Goal: Complete application form: Complete application form

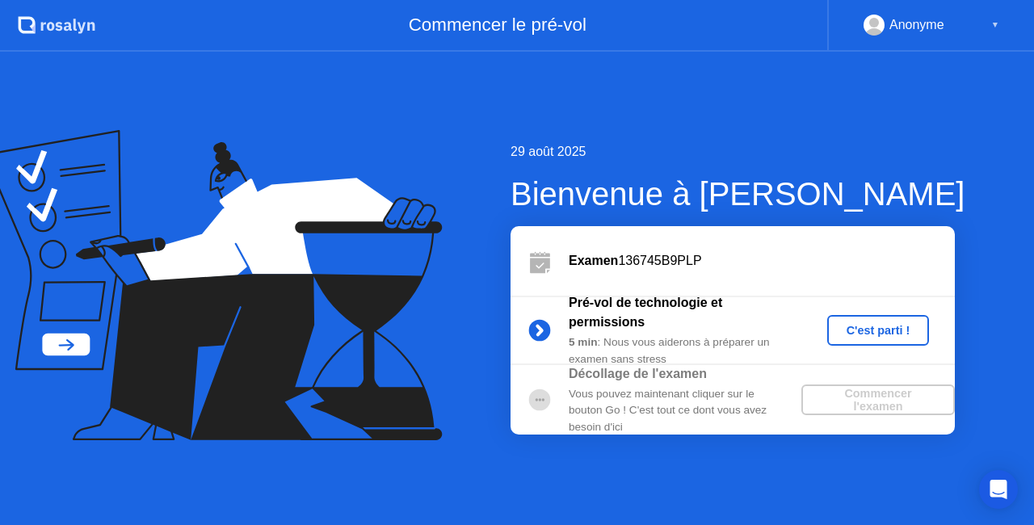
click at [873, 332] on div "C'est parti !" at bounding box center [879, 330] width 90 height 13
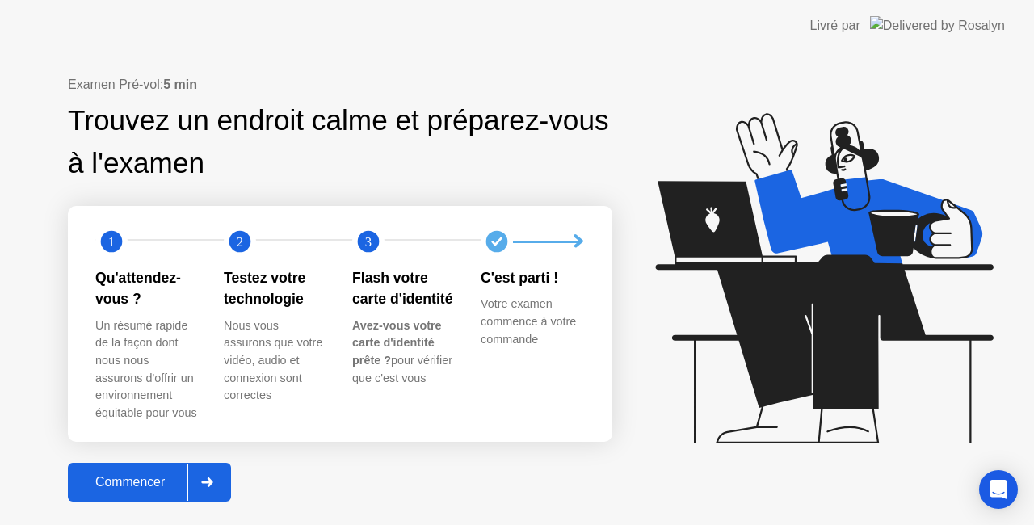
click at [157, 485] on div "Commencer" at bounding box center [130, 482] width 115 height 15
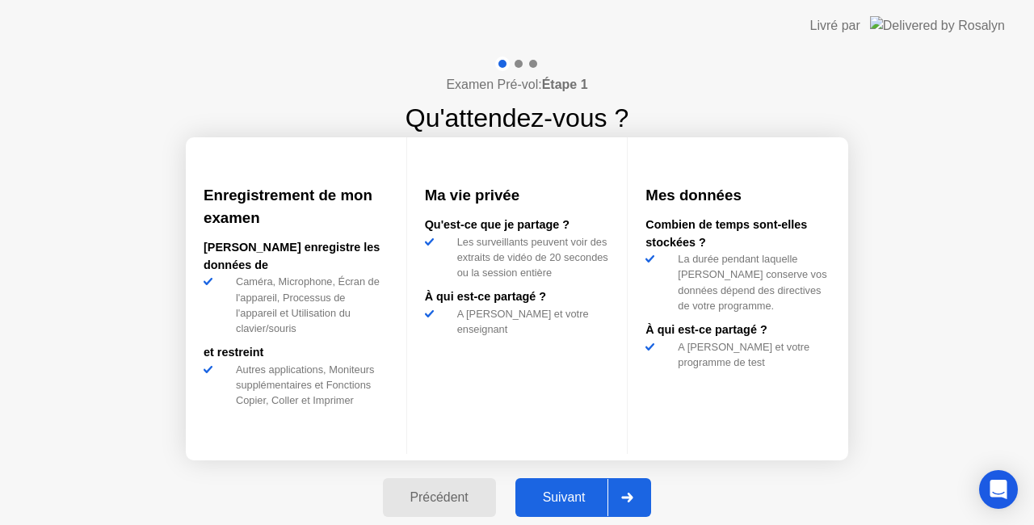
click at [575, 495] on div "Suivant" at bounding box center [564, 497] width 88 height 15
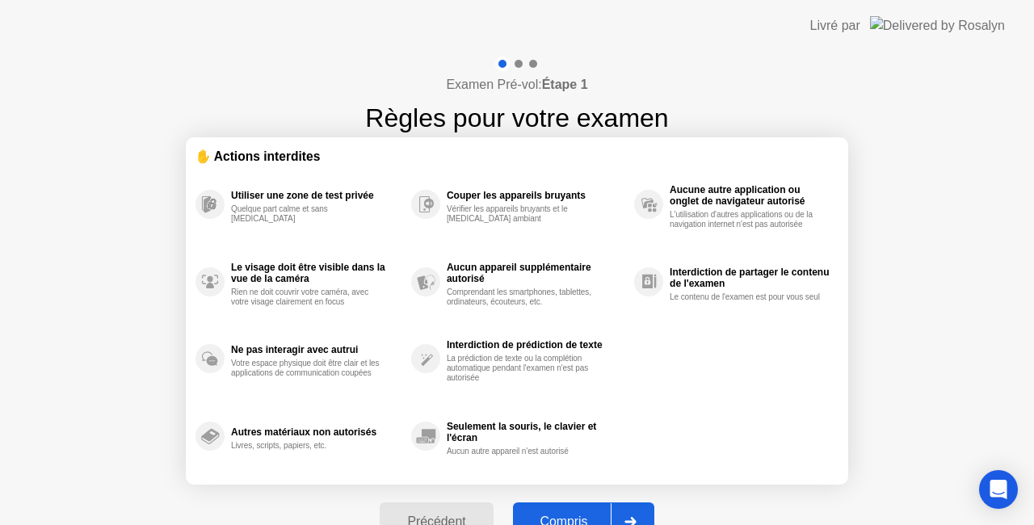
click at [570, 515] on div "Compris" at bounding box center [564, 522] width 93 height 15
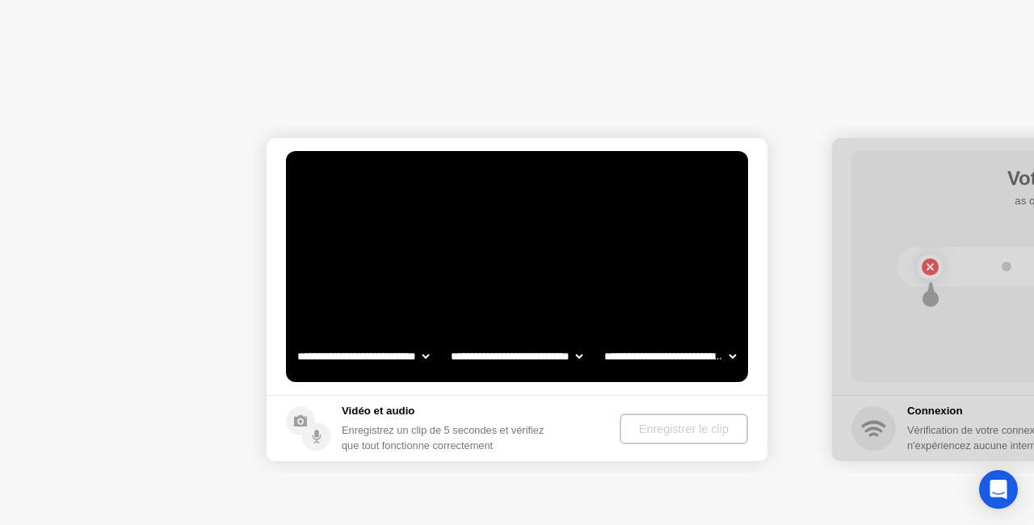
select select "**********"
select select "*******"
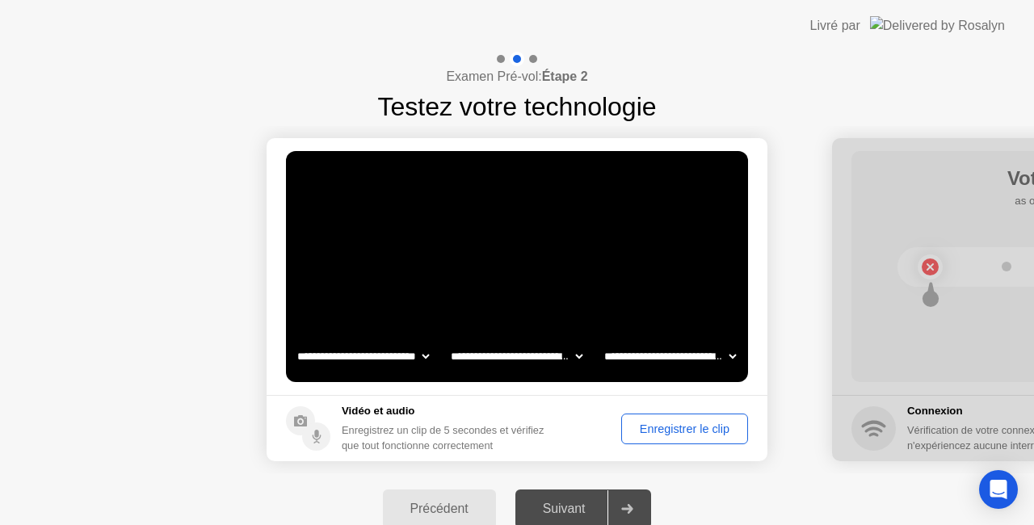
click at [688, 425] on div "Enregistrer le clip" at bounding box center [685, 429] width 116 height 13
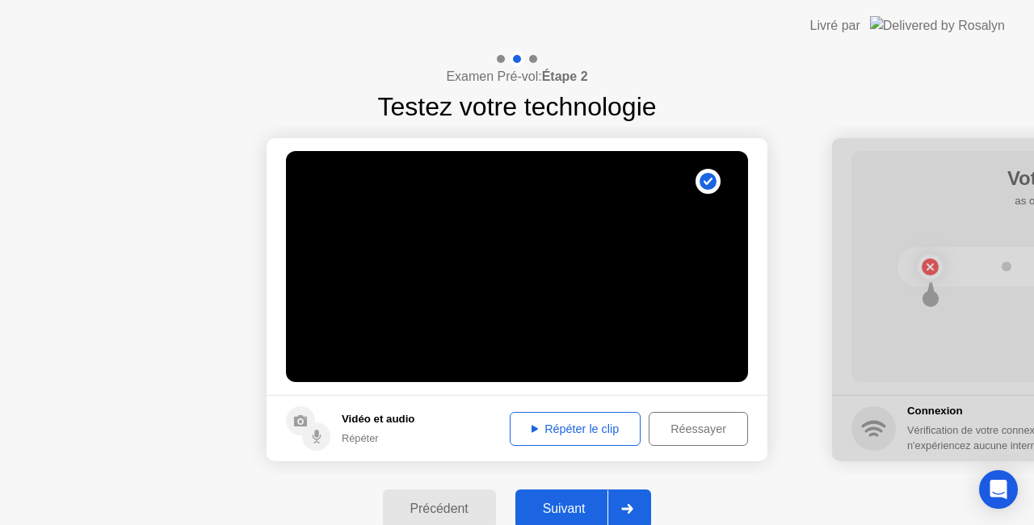
click at [572, 427] on div "Répéter le clip" at bounding box center [576, 429] width 120 height 13
click at [706, 431] on div "Réessayer" at bounding box center [699, 429] width 88 height 13
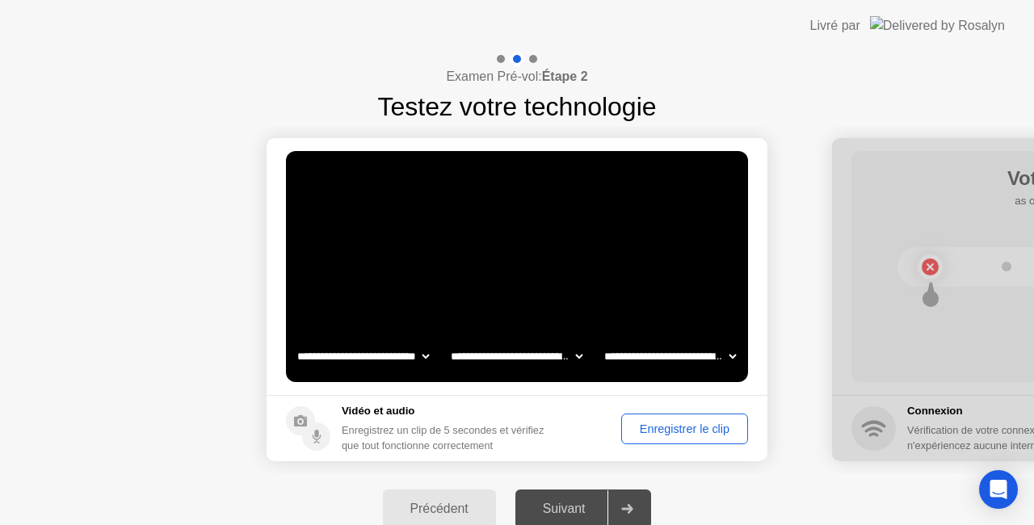
click at [706, 431] on div "Enregistrer le clip" at bounding box center [685, 429] width 116 height 13
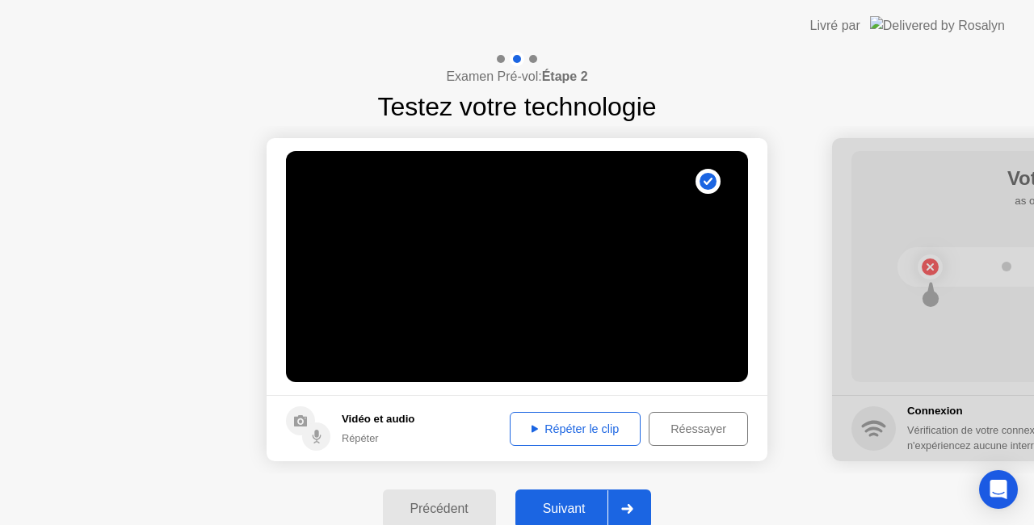
click at [692, 430] on div "Réessayer" at bounding box center [699, 429] width 88 height 13
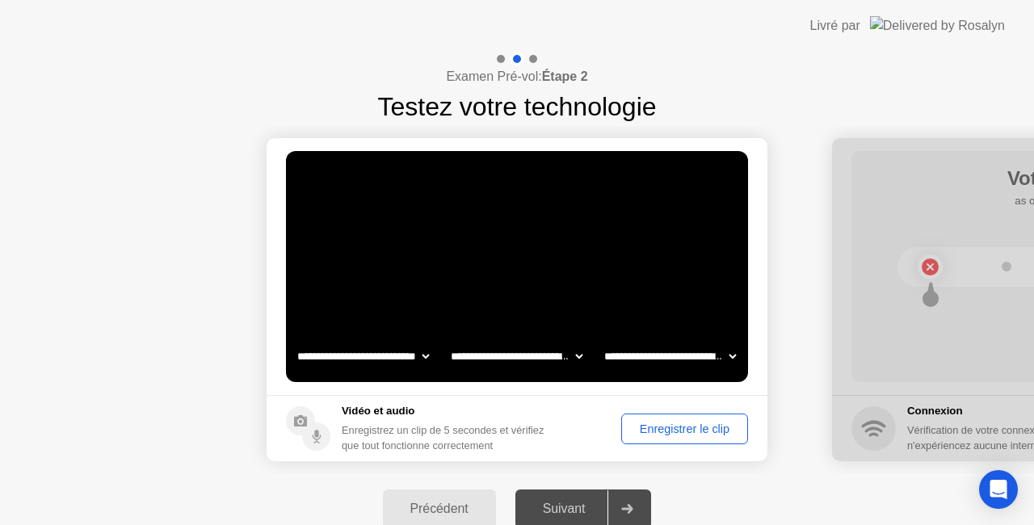
click at [697, 429] on div "Enregistrer le clip" at bounding box center [685, 429] width 116 height 13
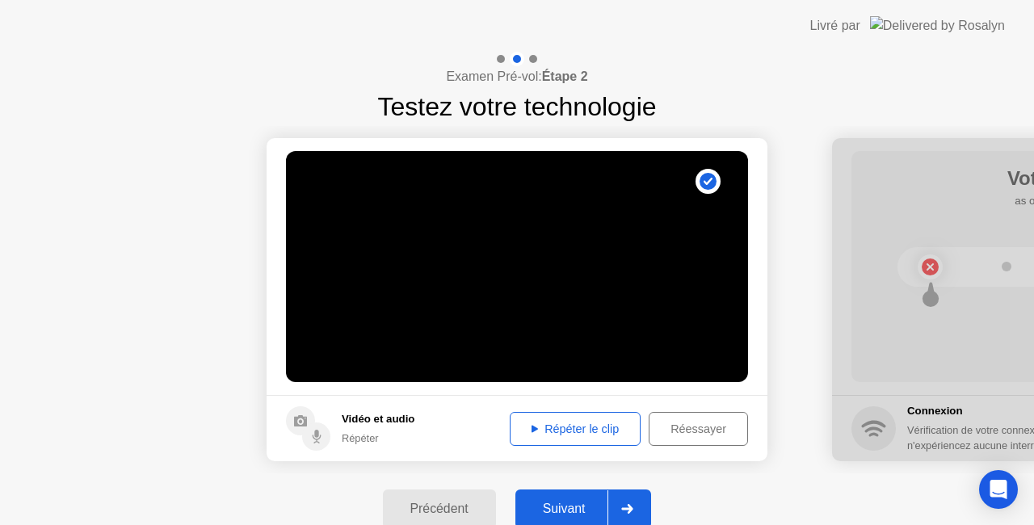
click at [591, 427] on div "Répéter le clip" at bounding box center [576, 429] width 120 height 13
click at [570, 504] on div "Suivant" at bounding box center [564, 509] width 88 height 15
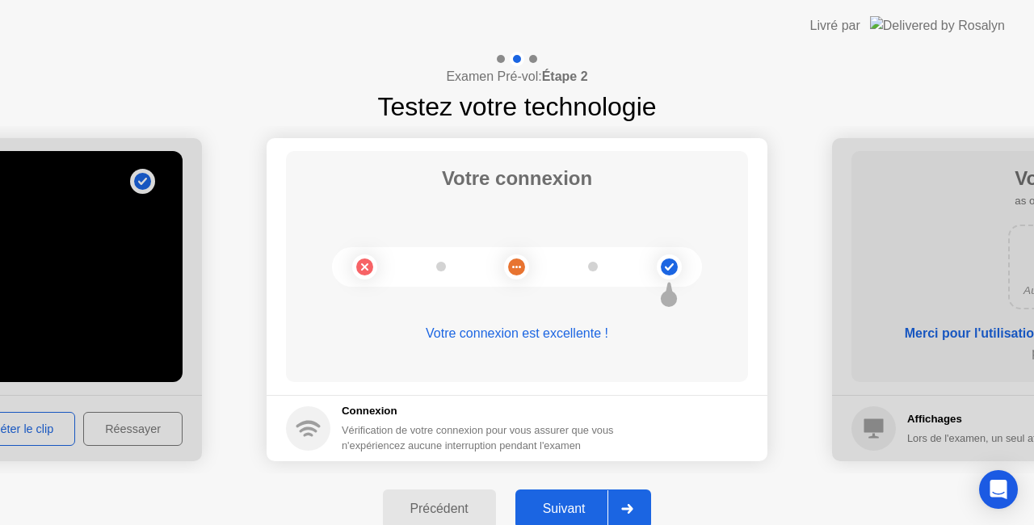
click at [577, 507] on div "Suivant" at bounding box center [564, 509] width 88 height 15
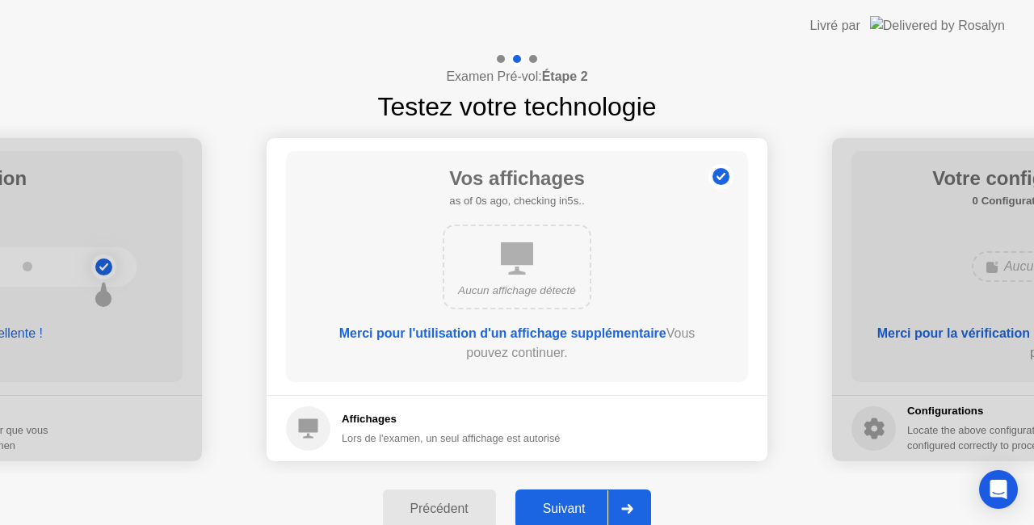
click at [577, 507] on div "Suivant" at bounding box center [564, 509] width 88 height 15
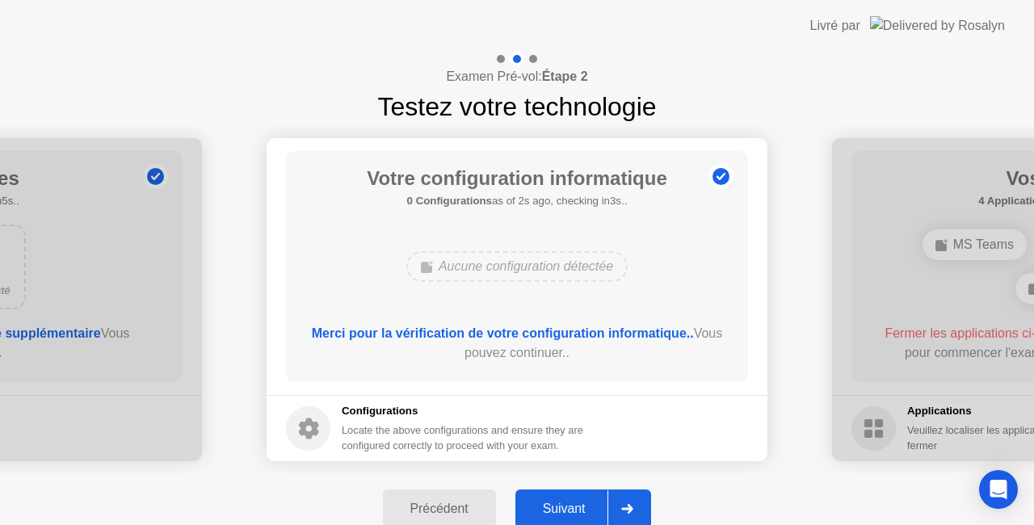
click at [577, 507] on div "Suivant" at bounding box center [564, 509] width 88 height 15
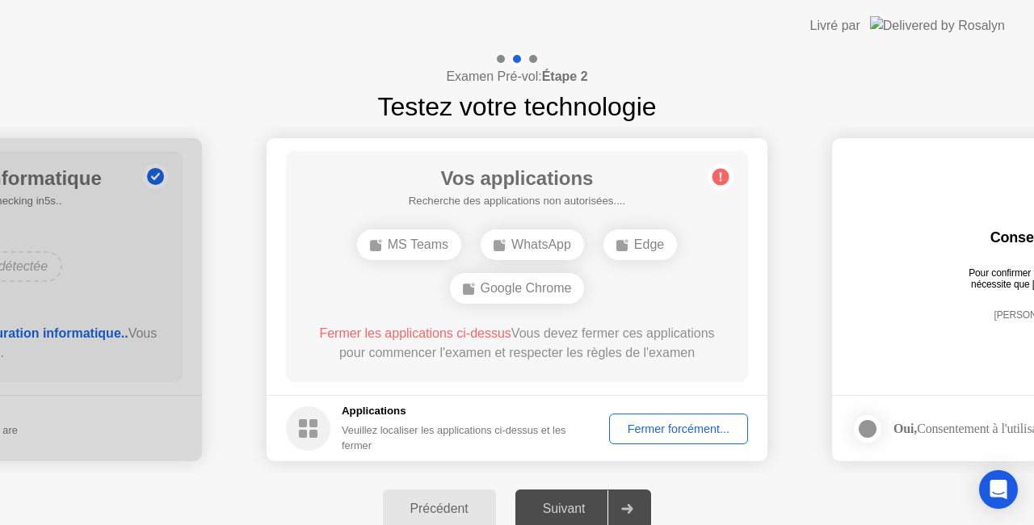
click at [690, 430] on div "Fermer forcément..." at bounding box center [679, 429] width 128 height 13
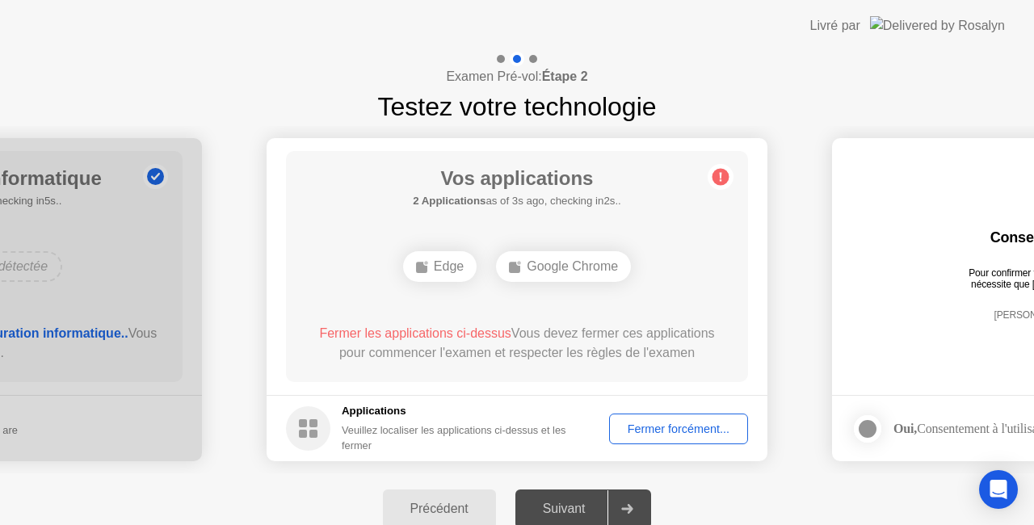
click at [687, 431] on div "Fermer forcément..." at bounding box center [679, 429] width 128 height 13
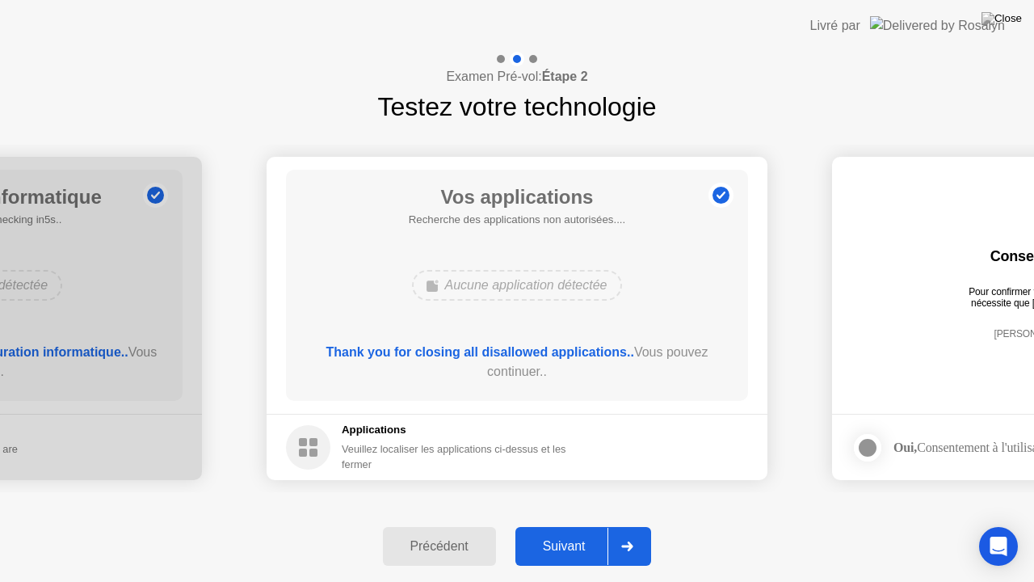
click at [575, 524] on div "Suivant" at bounding box center [564, 546] width 88 height 15
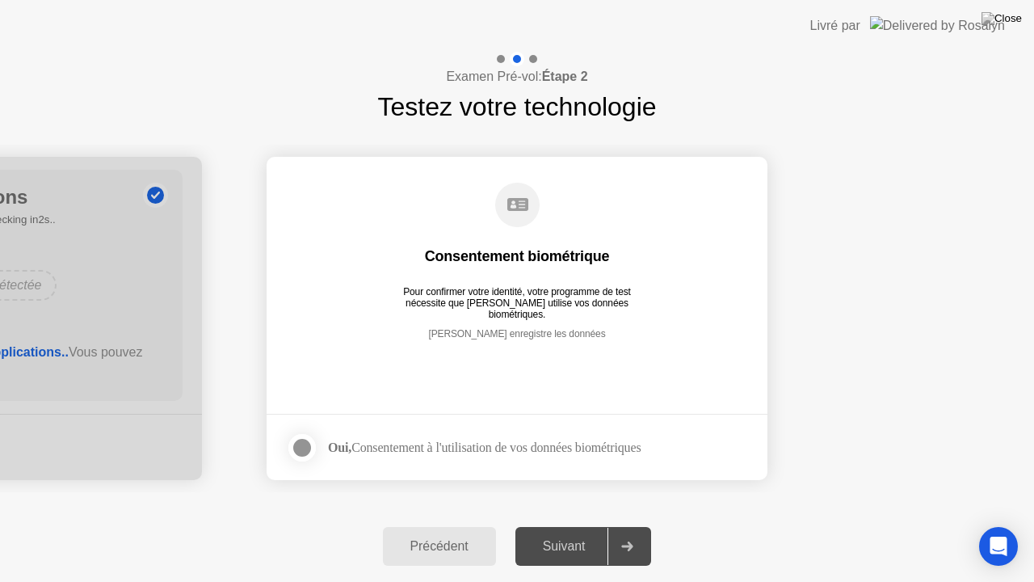
click at [302, 446] on div at bounding box center [302, 447] width 19 height 19
click at [559, 524] on div "Suivant" at bounding box center [564, 546] width 88 height 15
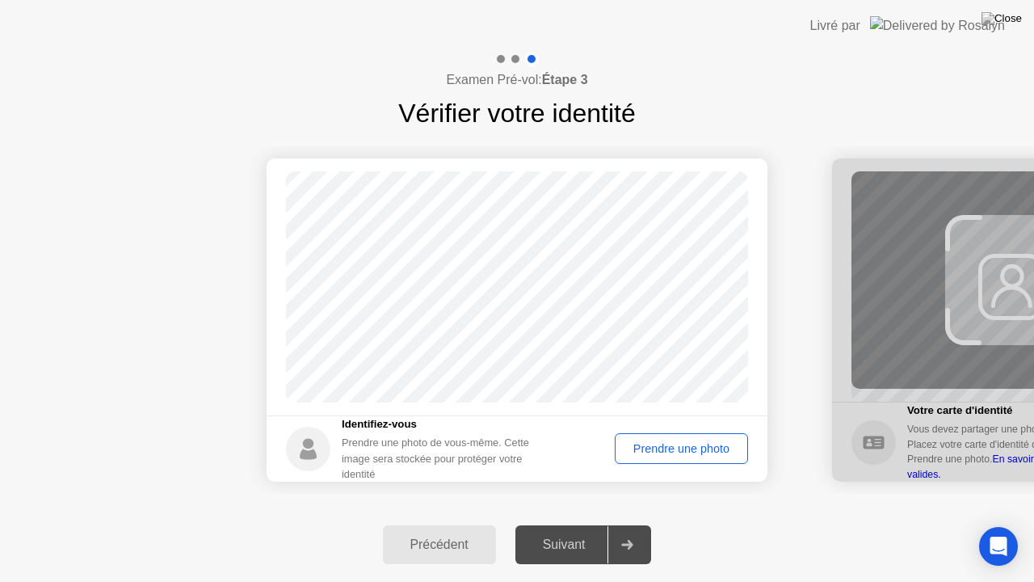
click at [677, 447] on div "Prendre une photo" at bounding box center [682, 448] width 122 height 13
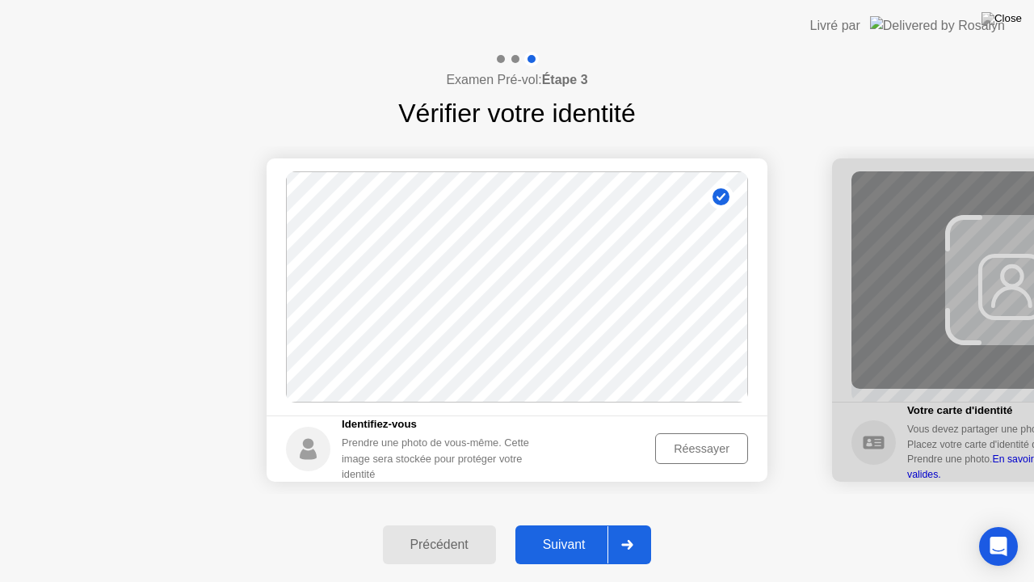
click at [700, 443] on div "Réessayer" at bounding box center [702, 448] width 82 height 13
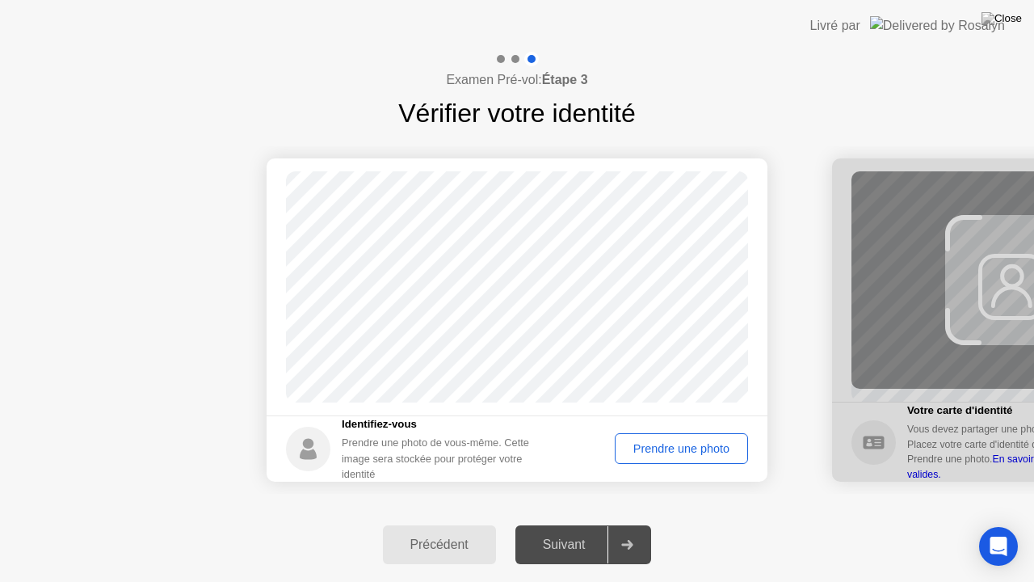
click at [700, 443] on div "Prendre une photo" at bounding box center [682, 448] width 122 height 13
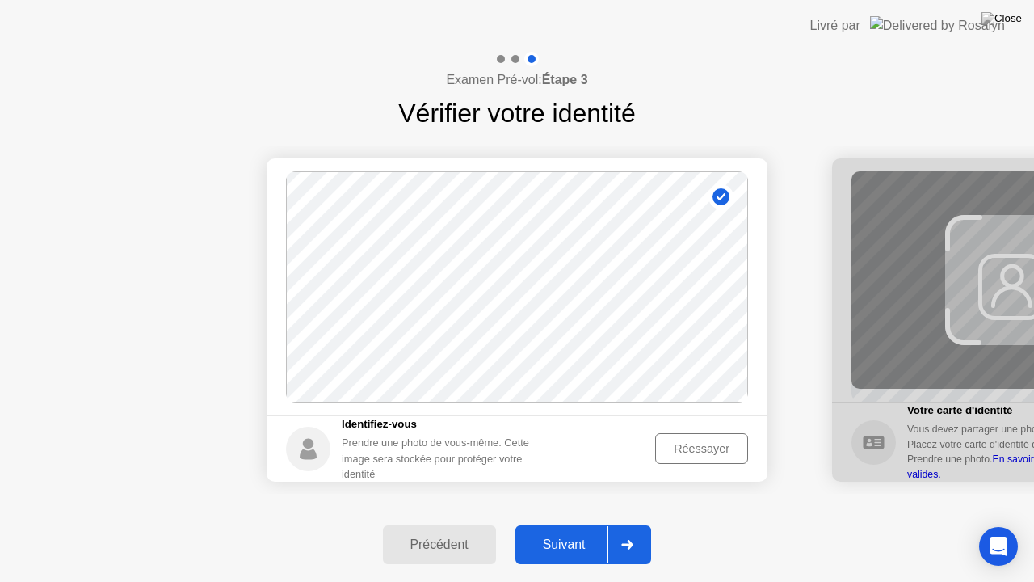
click at [579, 524] on div "Suivant" at bounding box center [564, 544] width 88 height 15
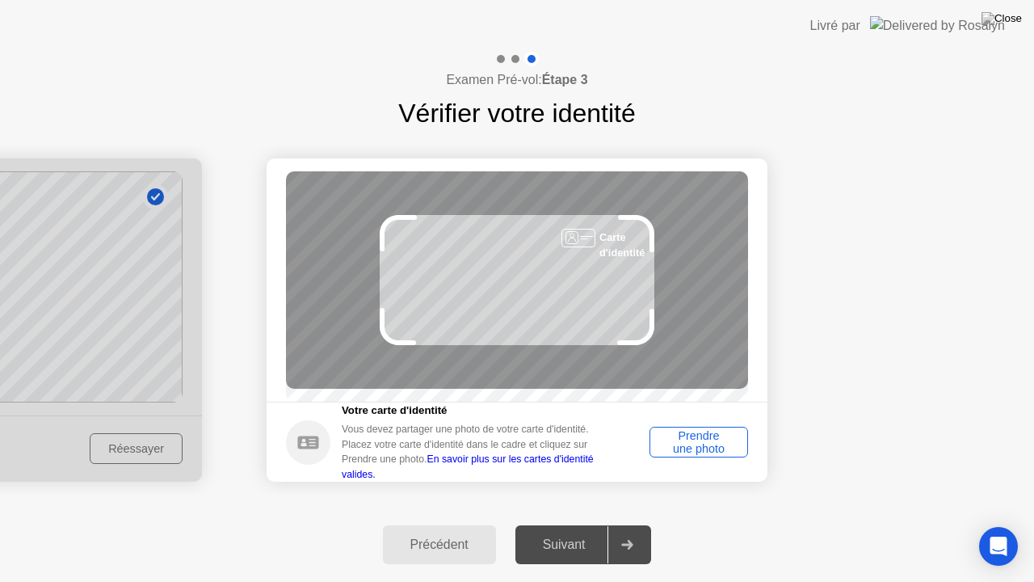
click at [708, 449] on div "Prendre une photo" at bounding box center [698, 442] width 87 height 26
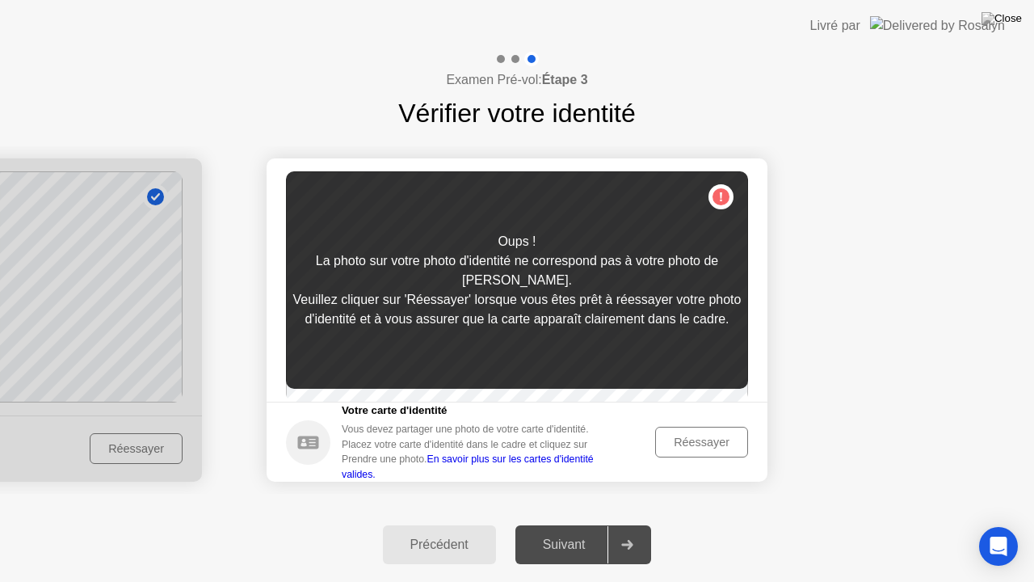
click at [694, 448] on div "Réessayer" at bounding box center [702, 442] width 82 height 13
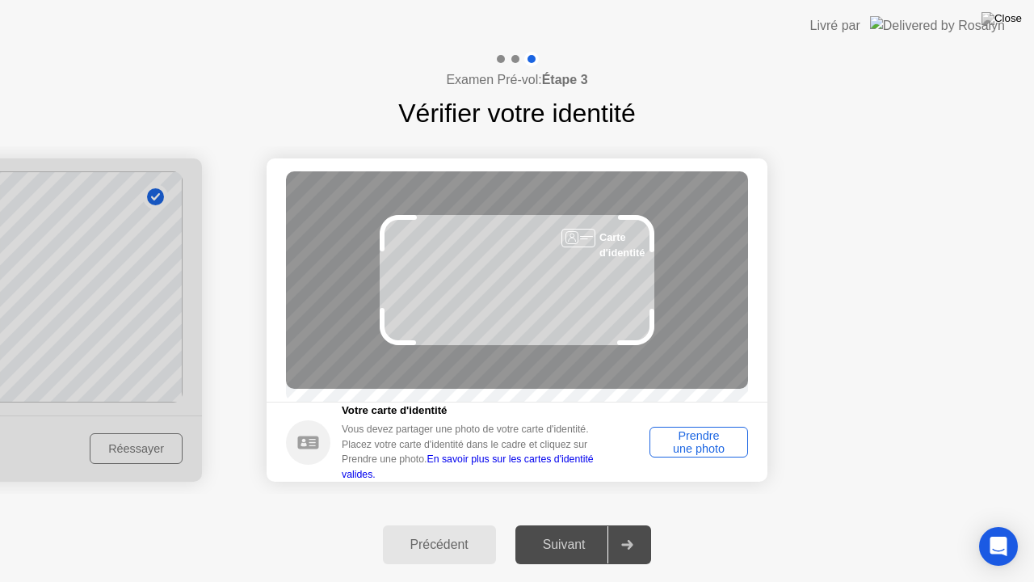
click at [694, 448] on div "Prendre une photo" at bounding box center [698, 442] width 87 height 26
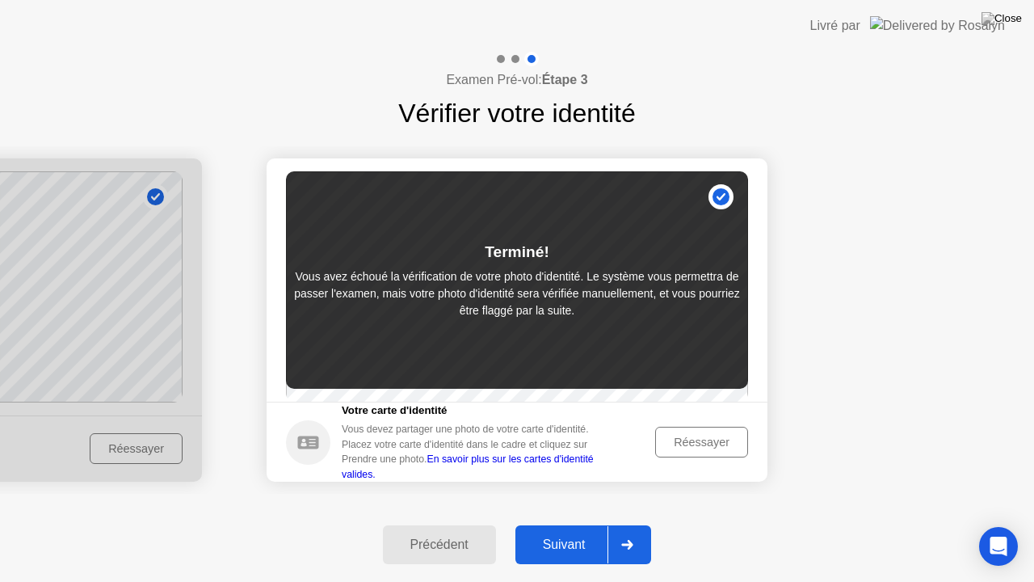
click at [570, 524] on div "Suivant" at bounding box center [564, 544] width 88 height 15
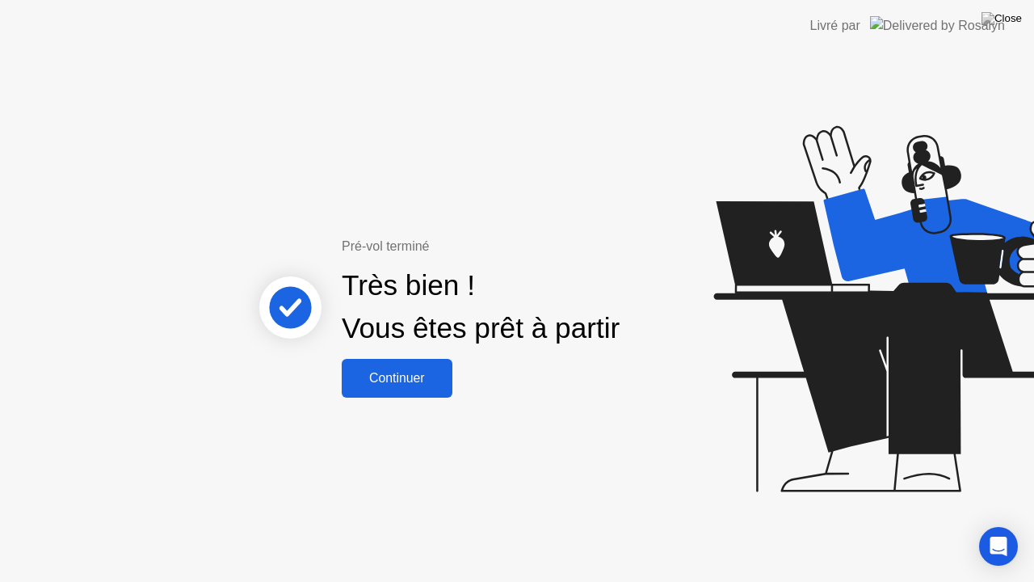
click at [402, 377] on div "Continuer" at bounding box center [397, 378] width 101 height 15
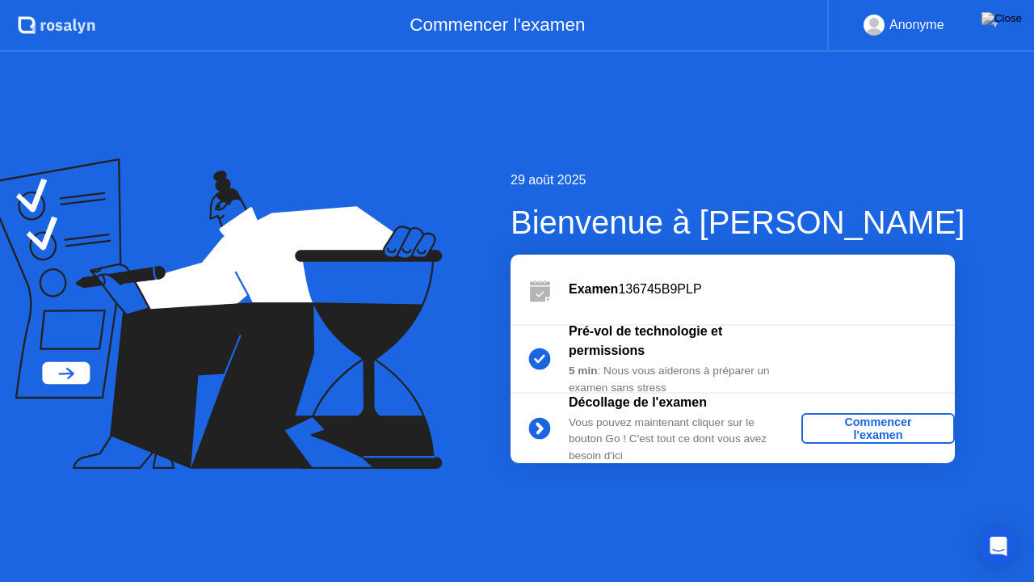
click at [990, 24] on div "Anonyme ▼" at bounding box center [932, 25] width 136 height 21
click at [993, 23] on div "▼" at bounding box center [995, 25] width 8 height 21
click at [874, 429] on div "Commencer l'examen" at bounding box center [878, 428] width 141 height 26
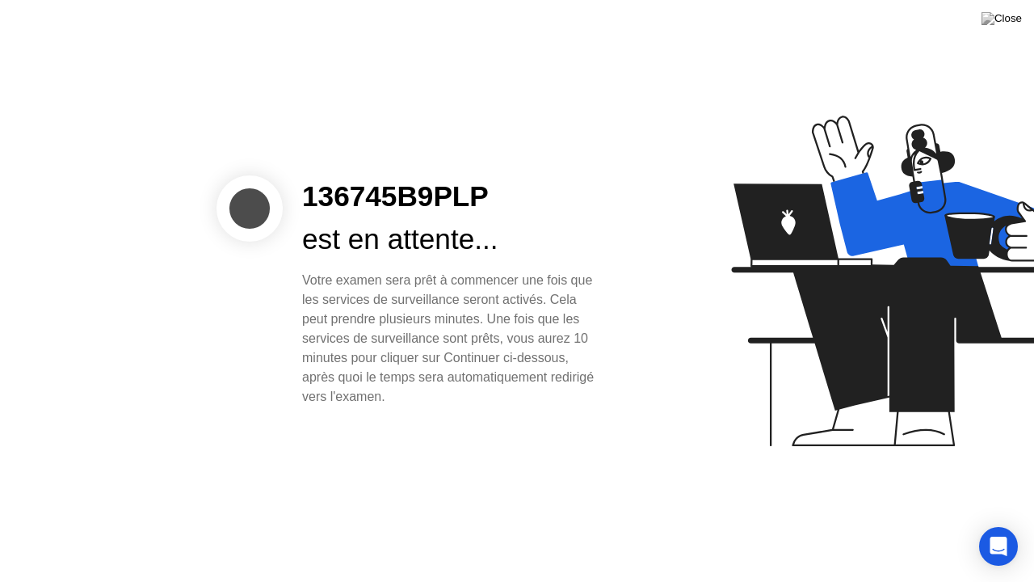
click at [566, 379] on div "Votre examen sera prêt à commencer une fois que les services de surveillance se…" at bounding box center [451, 339] width 299 height 136
click at [515, 235] on div "est en attente..." at bounding box center [451, 239] width 299 height 43
click at [615, 380] on div "136745B9PLP est en attente... Votre examen sera prêt à commencer une fois que l…" at bounding box center [452, 290] width 338 height 231
click at [323, 427] on div "136745B9PLP est en attente... Votre examen sera prêt à commencer une fois que l…" at bounding box center [517, 291] width 1034 height 582
click at [996, 524] on icon "Open Intercom Messenger" at bounding box center [998, 546] width 19 height 21
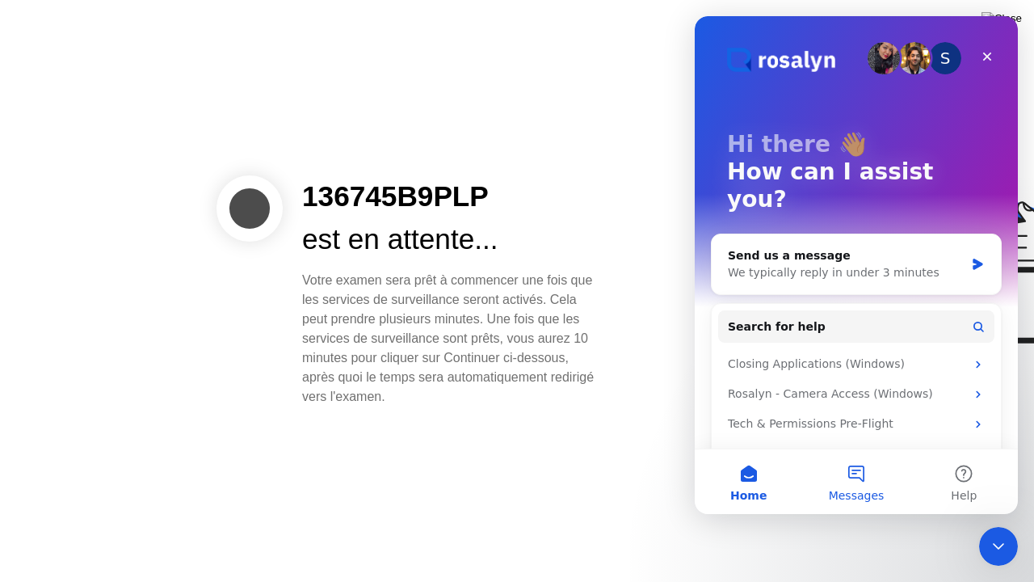
click at [852, 476] on button "Messages" at bounding box center [855, 481] width 107 height 65
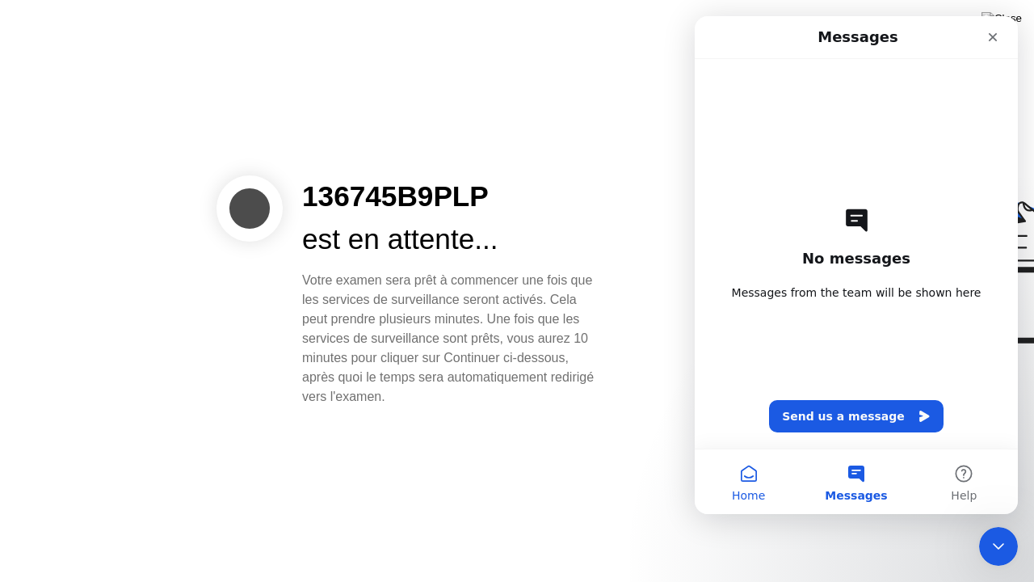
click at [743, 478] on button "Home" at bounding box center [748, 481] width 107 height 65
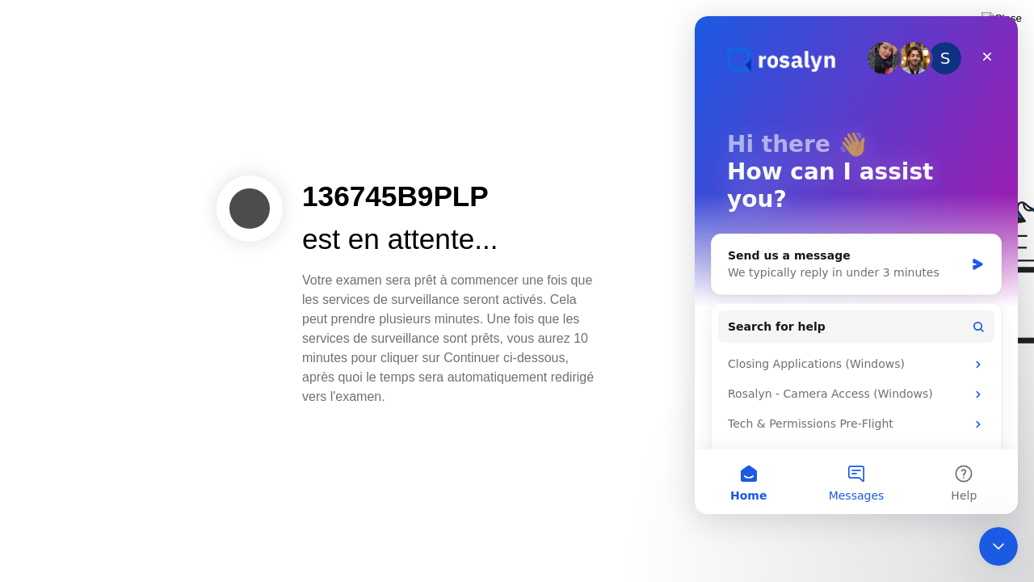
click at [860, 477] on button "Messages" at bounding box center [855, 481] width 107 height 65
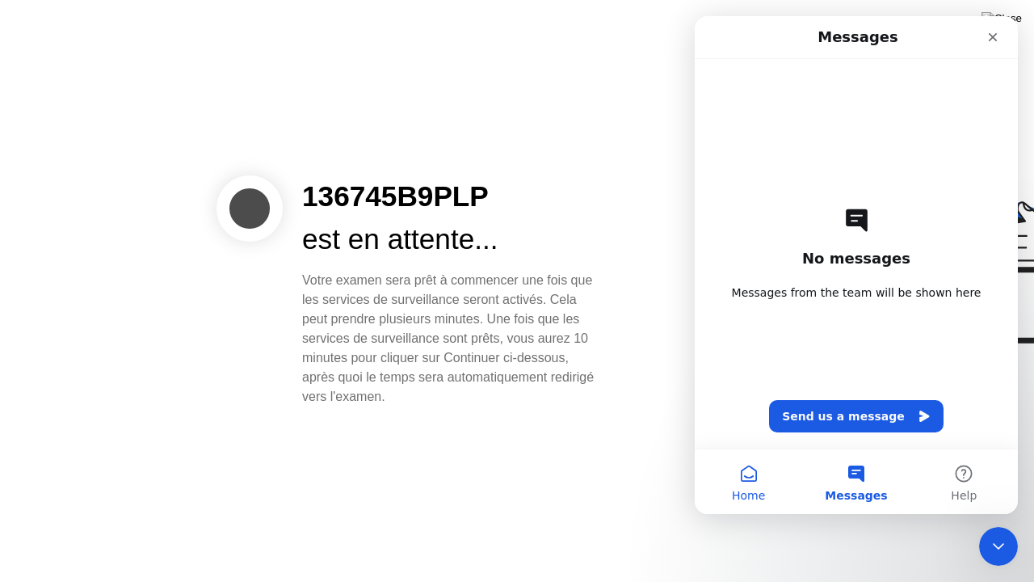
click at [745, 478] on button "Home" at bounding box center [748, 481] width 107 height 65
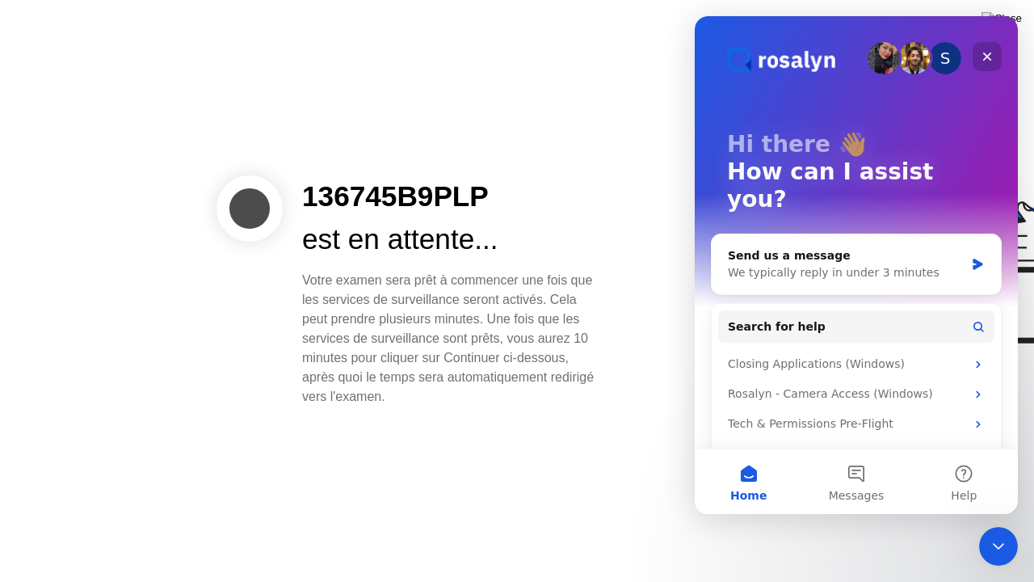
click at [984, 52] on icon "Close" at bounding box center [987, 56] width 13 height 13
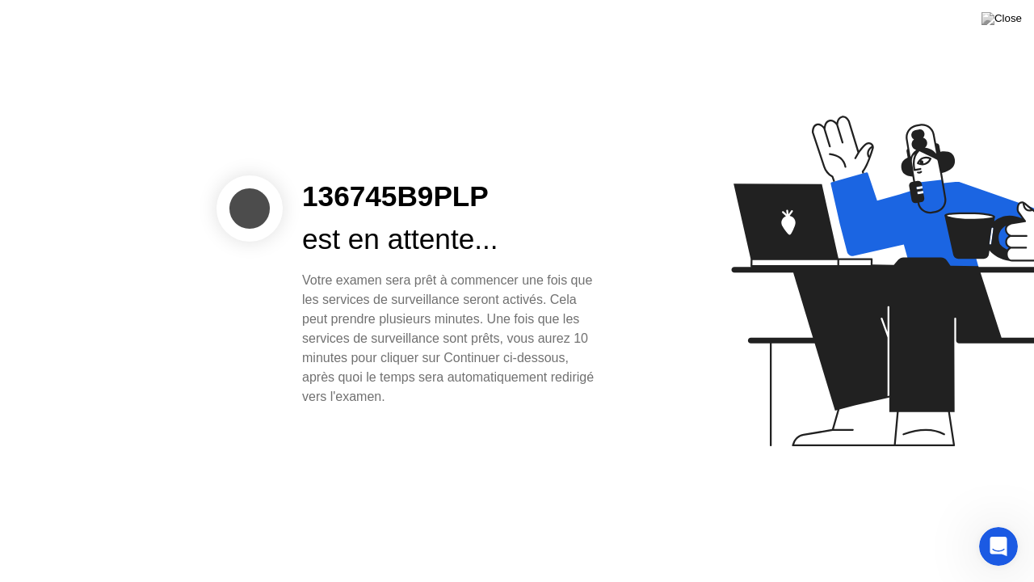
click at [671, 417] on div at bounding box center [820, 291] width 417 height 419
click at [688, 475] on div at bounding box center [820, 291] width 417 height 419
click at [994, 524] on icon "Open Intercom Messenger" at bounding box center [996, 544] width 27 height 27
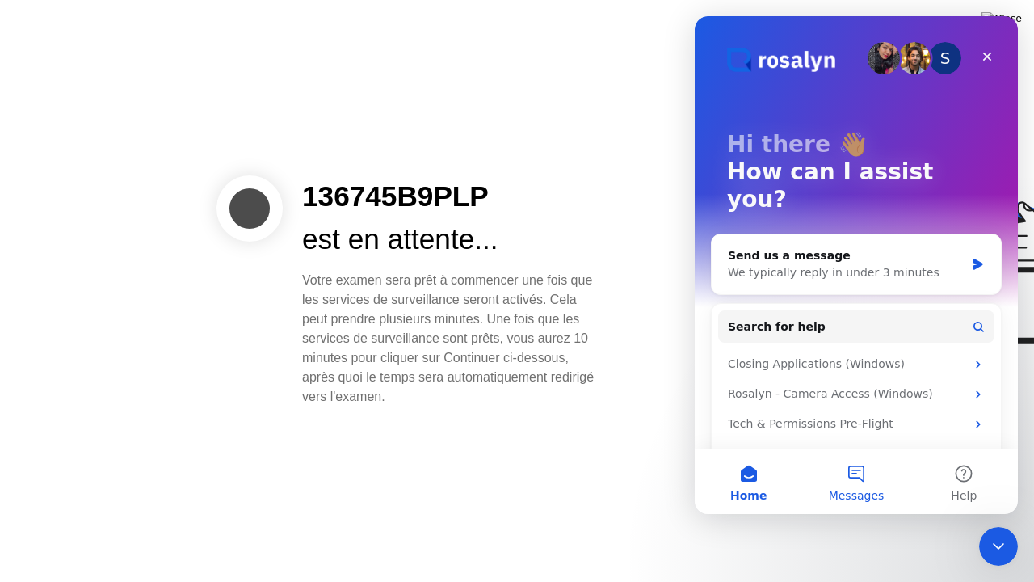
click at [855, 474] on button "Messages" at bounding box center [855, 481] width 107 height 65
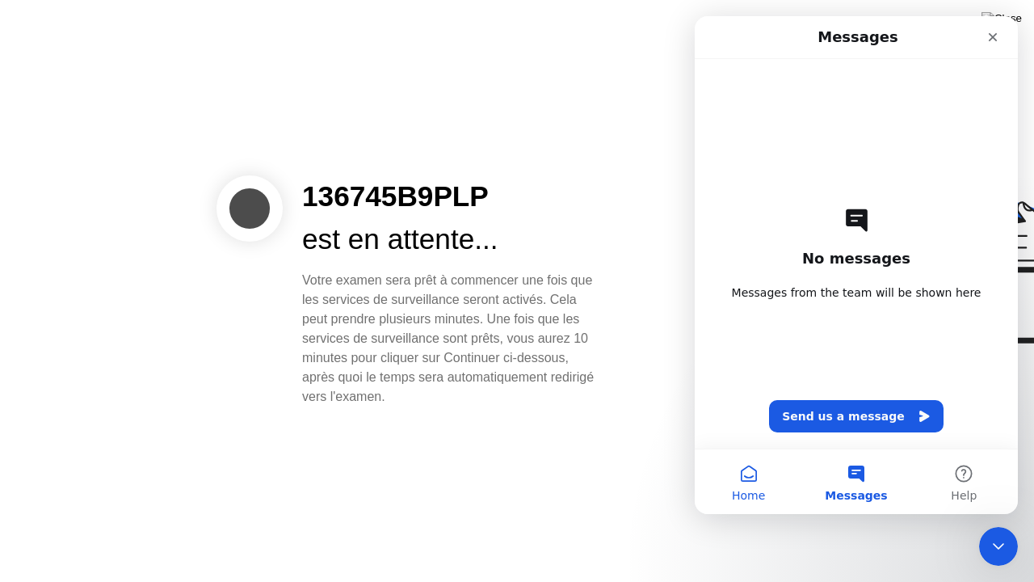
click at [748, 490] on span "Home" at bounding box center [748, 495] width 33 height 11
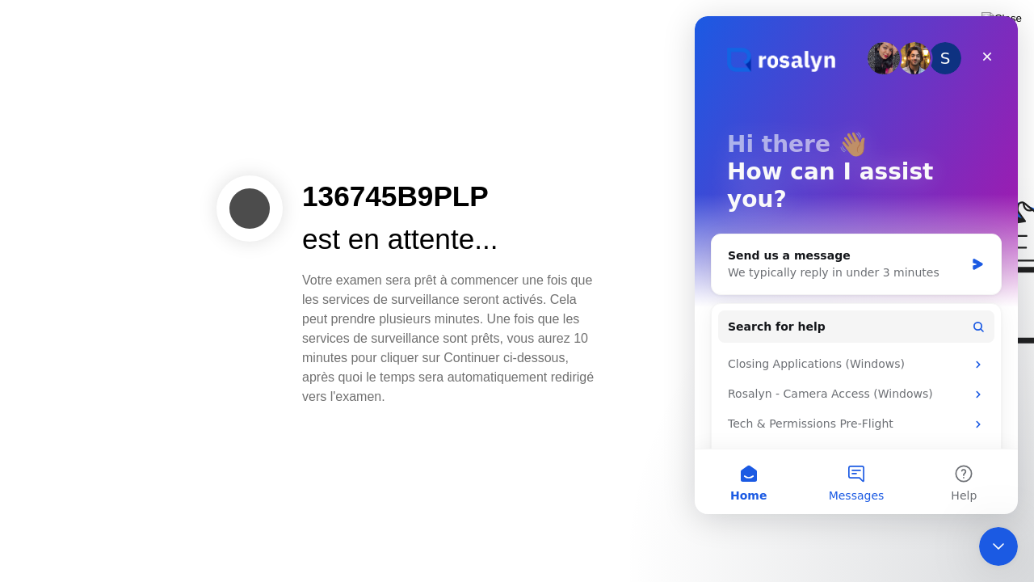
click at [855, 473] on button "Messages" at bounding box center [855, 481] width 107 height 65
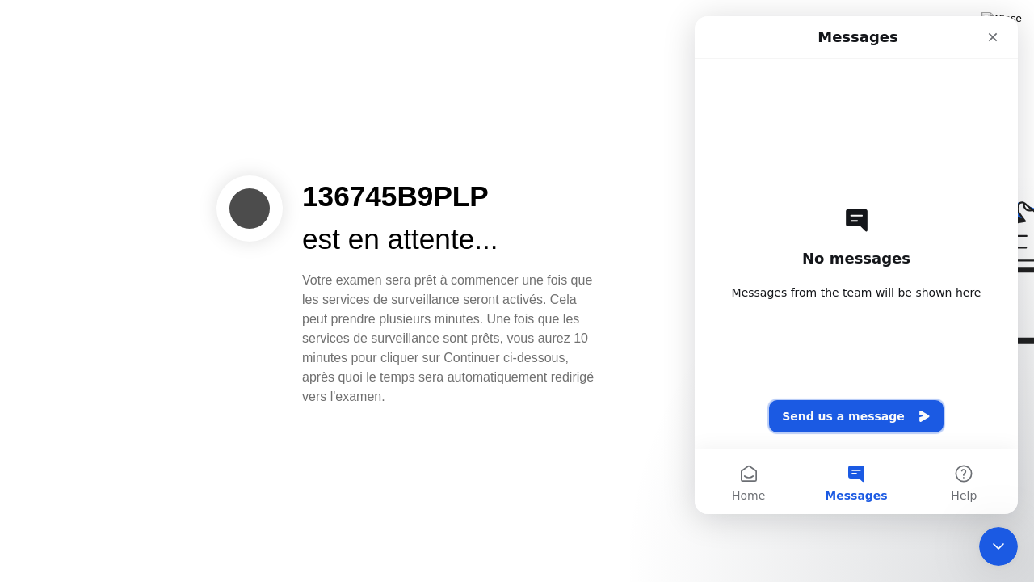
click at [848, 415] on button "Send us a message" at bounding box center [856, 416] width 175 height 32
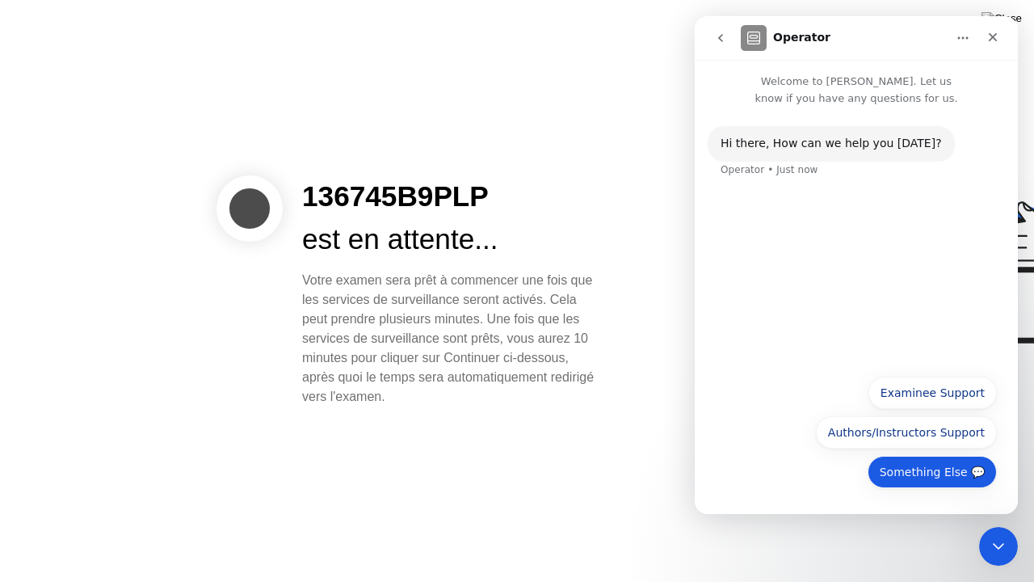
click at [945, 469] on button "Something Else 💬" at bounding box center [932, 472] width 129 height 32
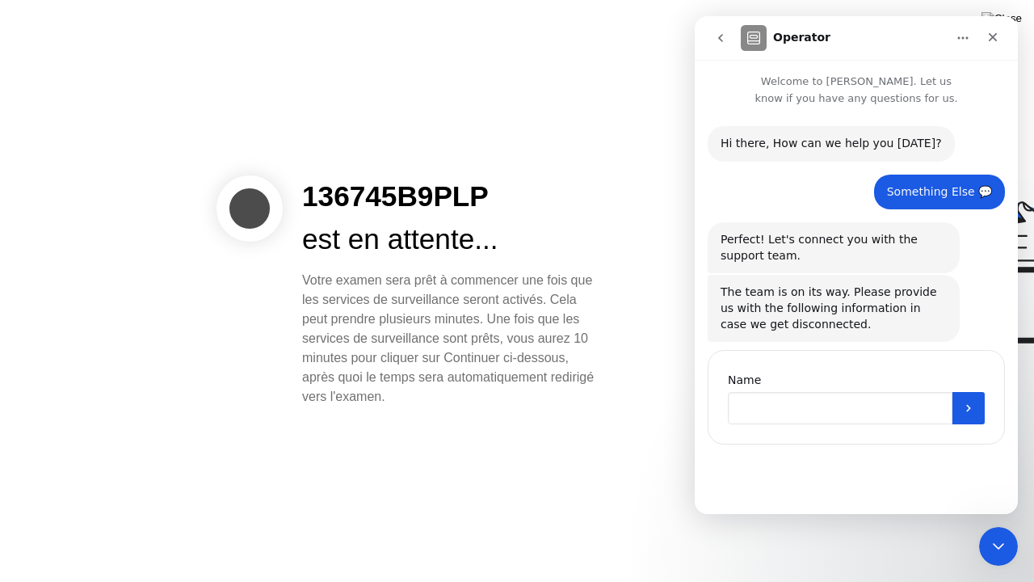
click at [811, 412] on input "Name" at bounding box center [840, 408] width 225 height 32
type input "**********"
click at [966, 409] on icon "Submit" at bounding box center [968, 408] width 13 height 13
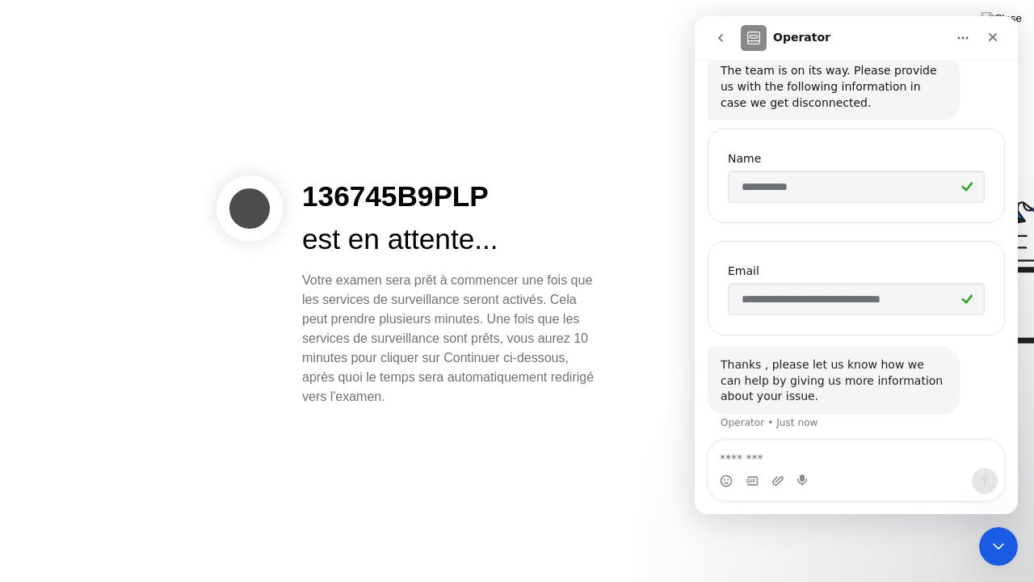
scroll to position [226, 0]
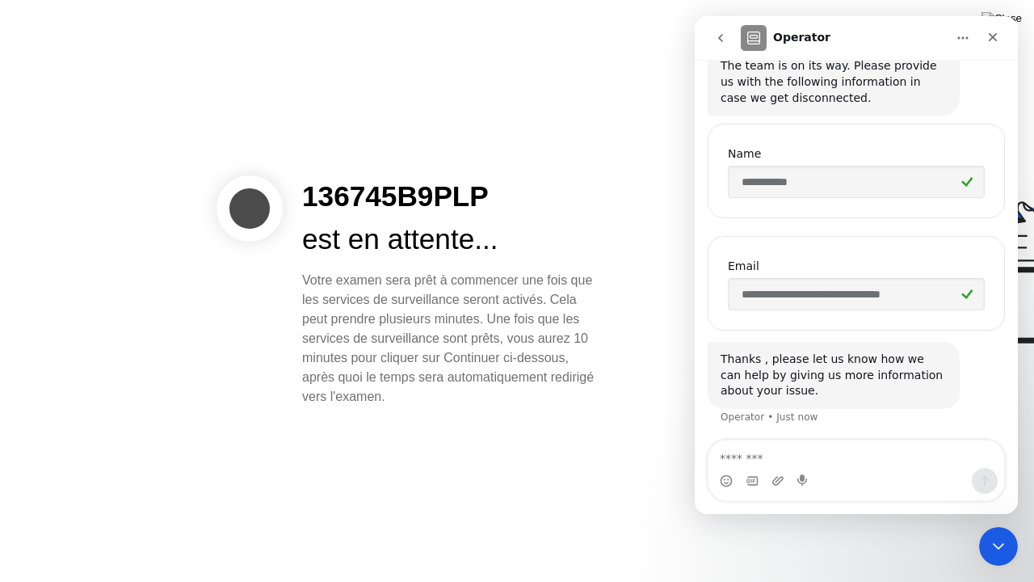
click at [748, 460] on textarea "Message…" at bounding box center [857, 453] width 296 height 27
type textarea "*"
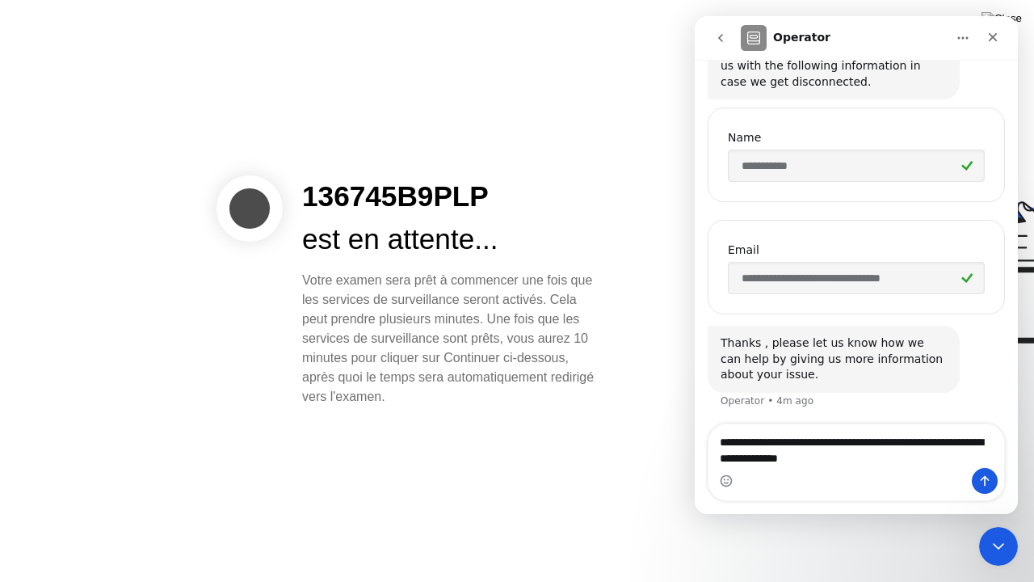
type textarea "**********"
click at [981, 486] on icon "Send a message…" at bounding box center [985, 480] width 13 height 13
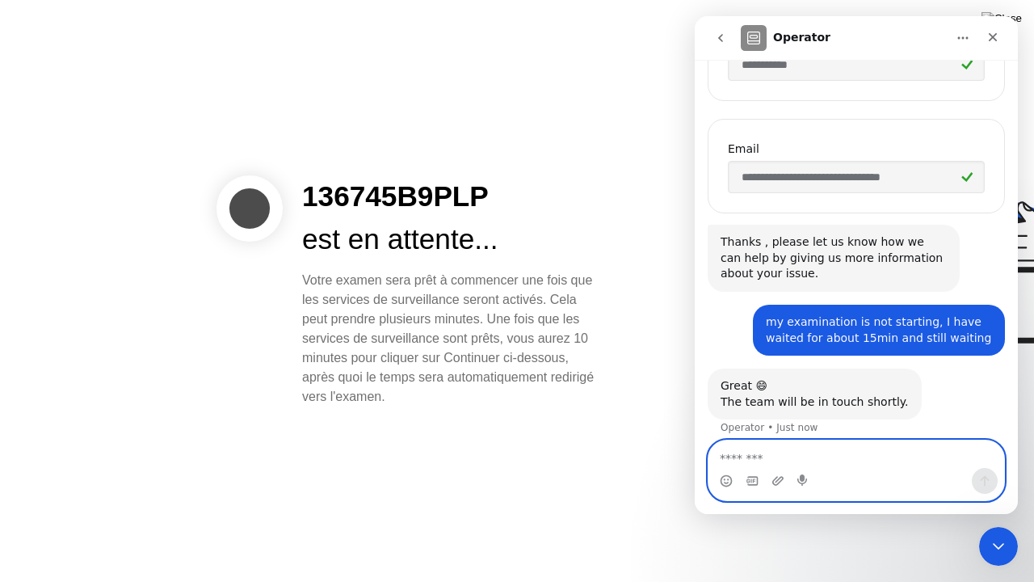
scroll to position [355, 0]
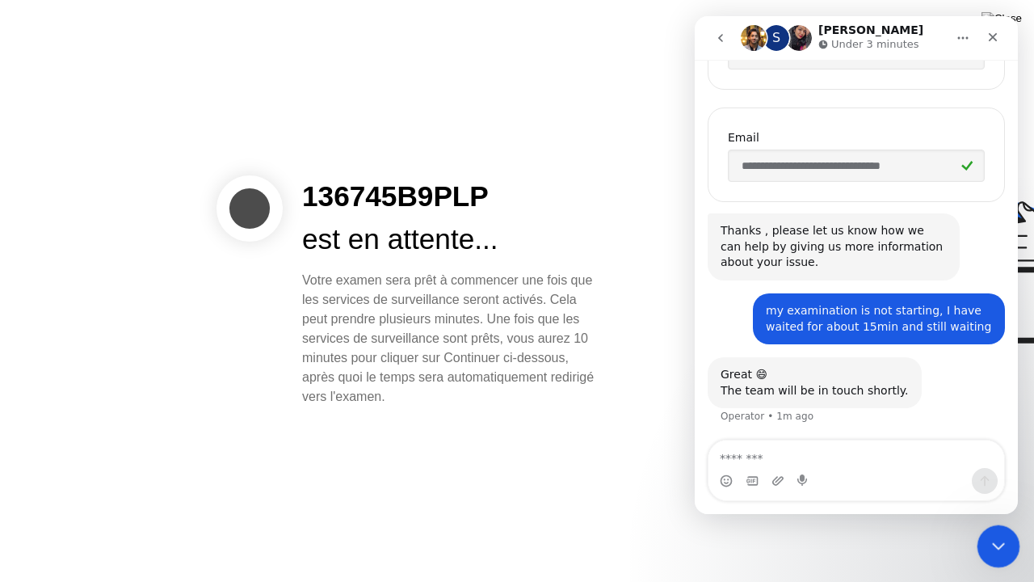
click at [992, 524] on icon "Close Intercom Messenger" at bounding box center [996, 543] width 19 height 19
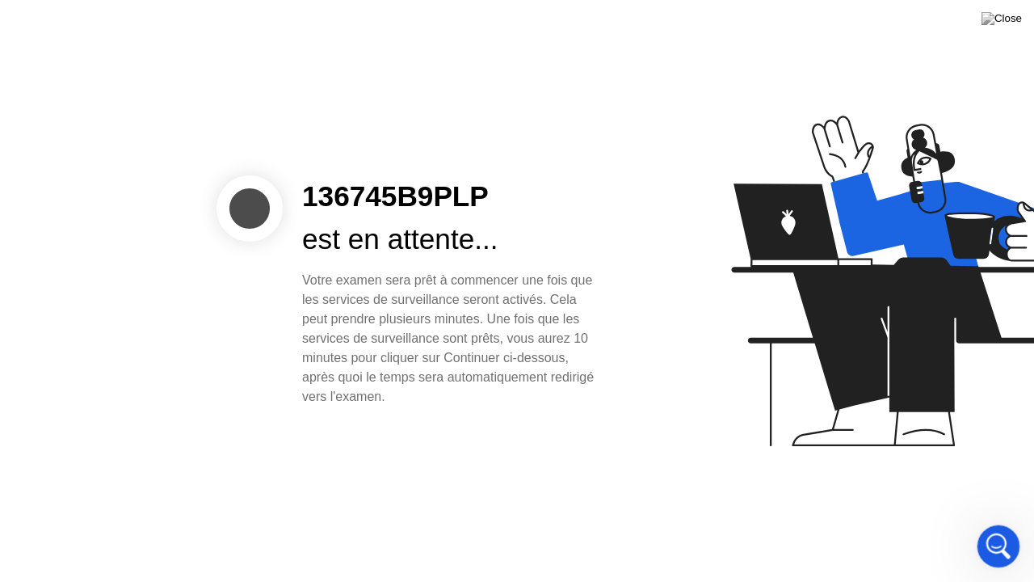
click at [992, 524] on icon "Open Intercom Messenger" at bounding box center [996, 543] width 11 height 13
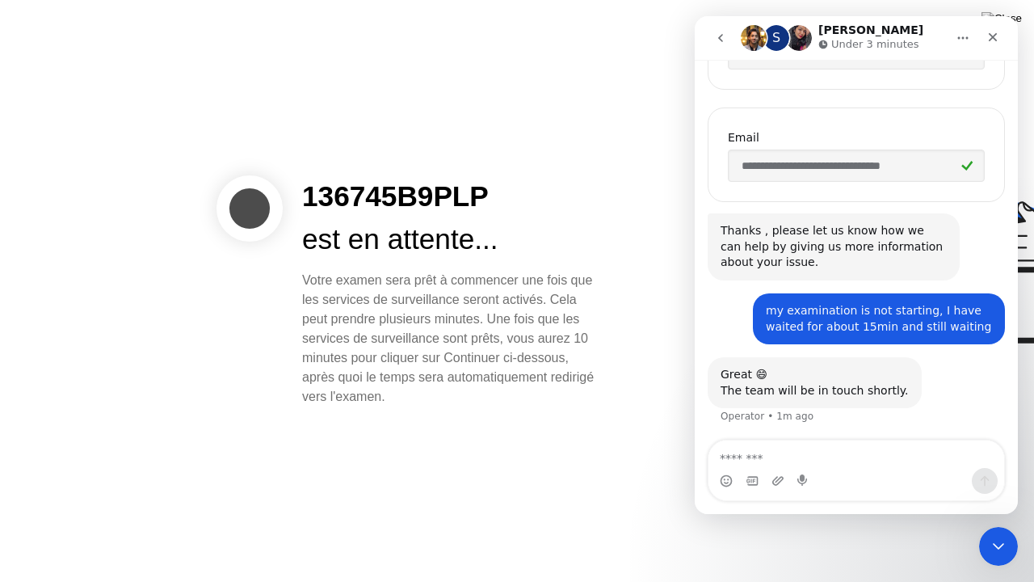
click at [960, 40] on icon "Home" at bounding box center [963, 38] width 13 height 13
click at [962, 42] on icon "Home" at bounding box center [963, 38] width 13 height 13
click at [587, 453] on div "136745B9PLP est en attente... Votre examen sera prêt à commencer une fois que l…" at bounding box center [517, 291] width 1034 height 582
click at [576, 473] on div "136745B9PLP est en attente... Votre examen sera prêt à commencer une fois que l…" at bounding box center [517, 291] width 1034 height 582
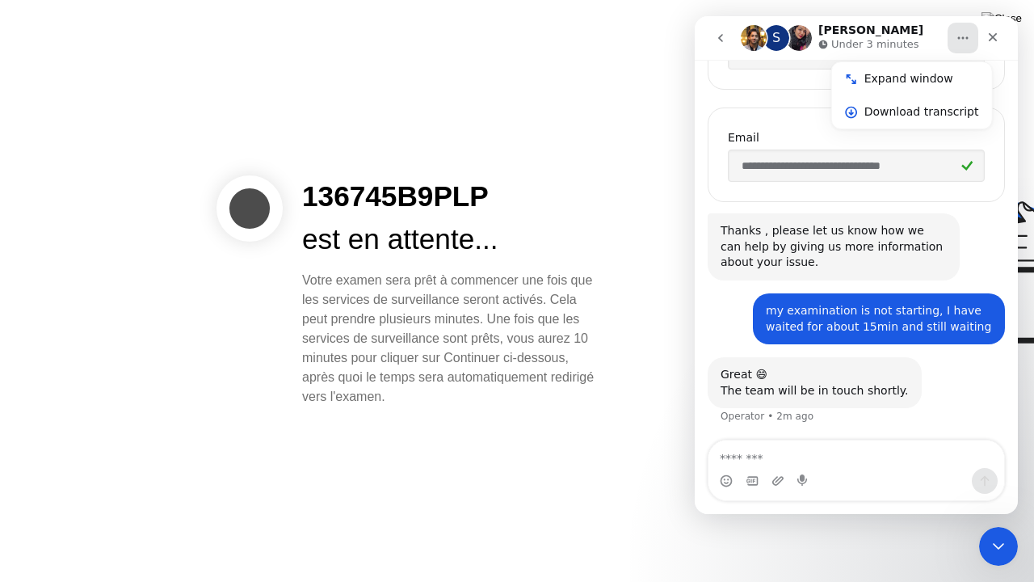
click at [929, 40] on div "S [PERSON_NAME] Under 3 minutes" at bounding box center [843, 38] width 205 height 28
click at [990, 524] on icon "Close Intercom Messenger" at bounding box center [996, 543] width 19 height 19
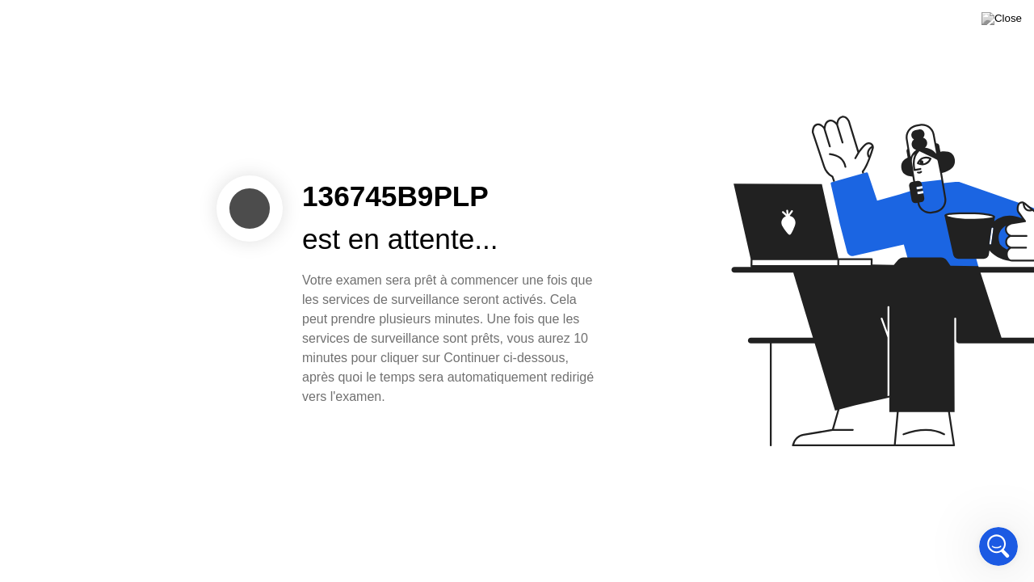
click at [385, 238] on div "est en attente..." at bounding box center [451, 239] width 299 height 43
click at [984, 524] on div "Open Intercom Messenger" at bounding box center [996, 543] width 53 height 53
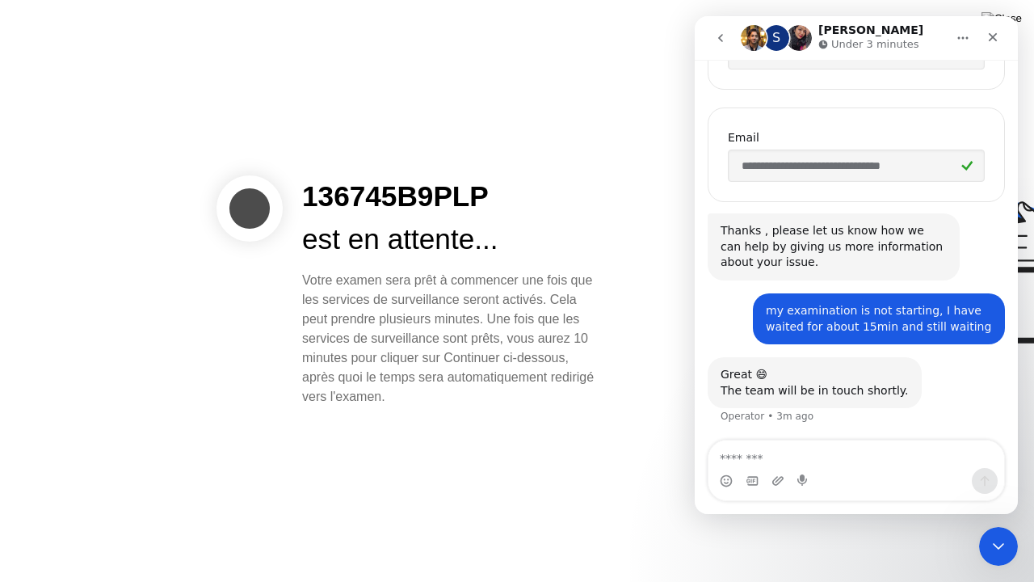
click at [542, 444] on div "136745B9PLP est en attente... Votre examen sera prêt à commencer une fois que l…" at bounding box center [517, 291] width 1034 height 582
click at [996, 524] on icon "Close Intercom Messenger" at bounding box center [996, 543] width 19 height 19
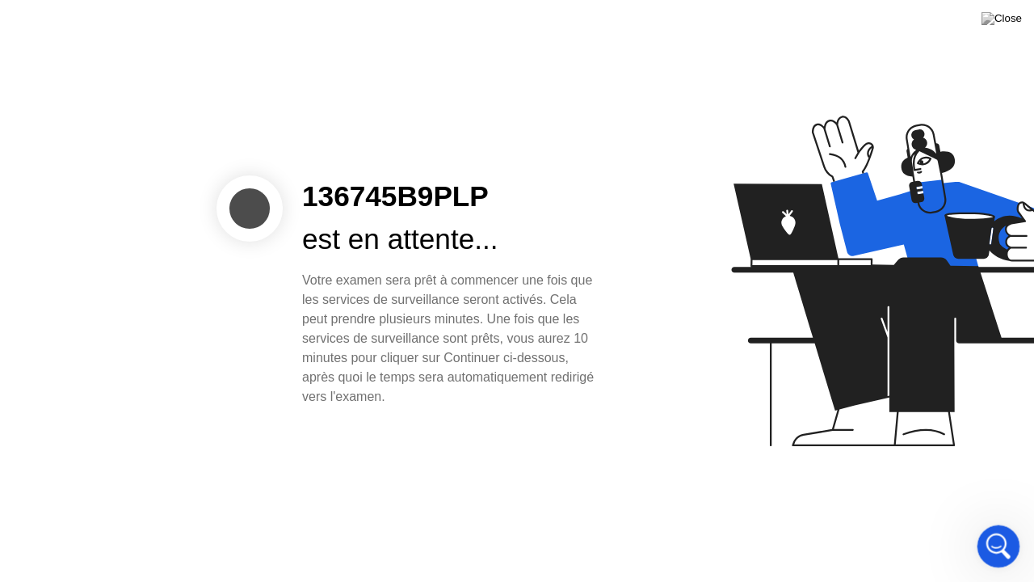
click at [996, 524] on icon "Open Intercom Messenger" at bounding box center [996, 544] width 27 height 27
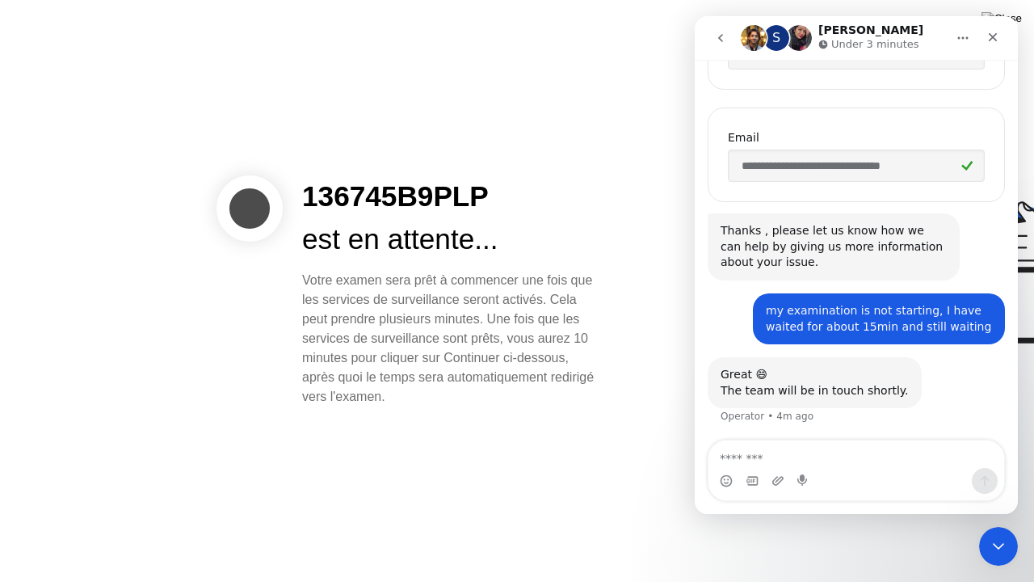
click at [579, 477] on div "136745B9PLP est en attente... Votre examen sera prêt à commencer une fois que l…" at bounding box center [517, 291] width 1034 height 582
click at [994, 524] on icon "Close Intercom Messenger" at bounding box center [996, 543] width 19 height 19
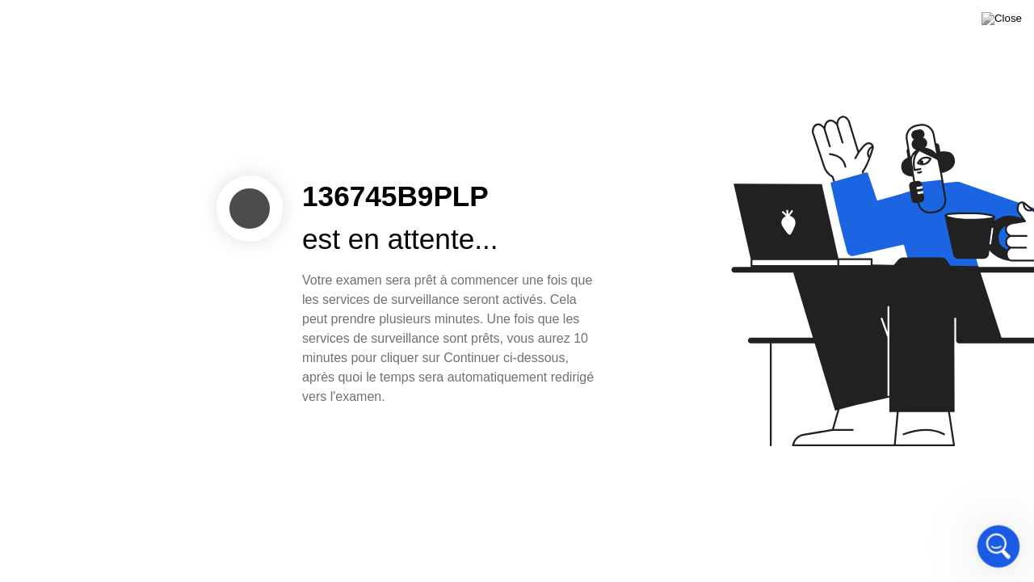
click at [994, 524] on icon "Open Intercom Messenger" at bounding box center [996, 544] width 27 height 27
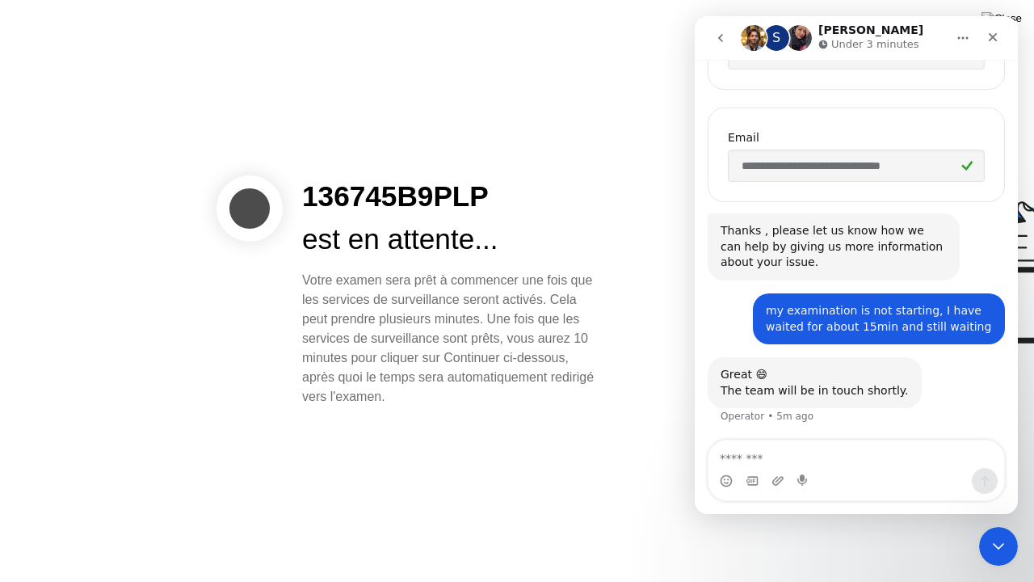
click at [958, 44] on icon "Home" at bounding box center [963, 38] width 13 height 13
click at [562, 499] on div "136745B9PLP est en attente... Votre examen sera prêt à commencer une fois que l…" at bounding box center [517, 291] width 1034 height 582
click at [996, 524] on icon "Close Intercom Messenger" at bounding box center [996, 543] width 19 height 19
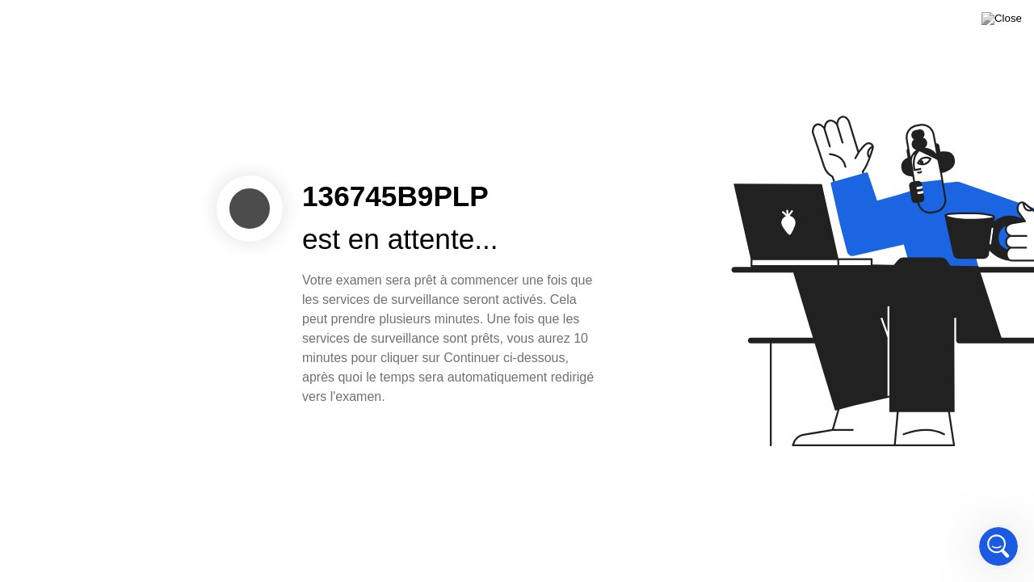
click at [590, 433] on div "136745B9PLP est en attente... Votre examen sera prêt à commencer une fois que l…" at bounding box center [517, 291] width 1034 height 582
click at [998, 524] on icon "Open Intercom Messenger" at bounding box center [996, 544] width 27 height 27
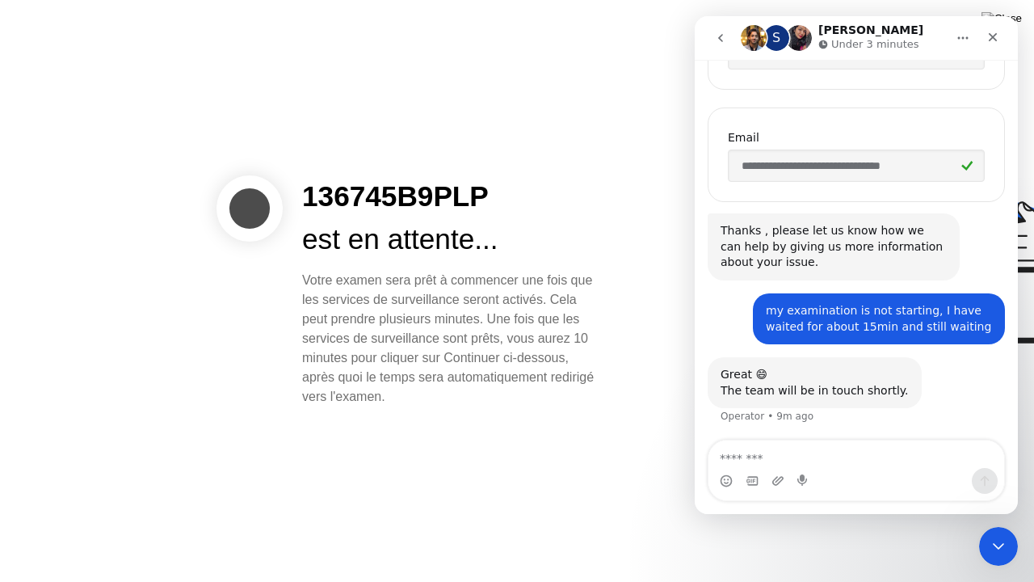
click at [724, 40] on icon "go back" at bounding box center [720, 38] width 13 height 13
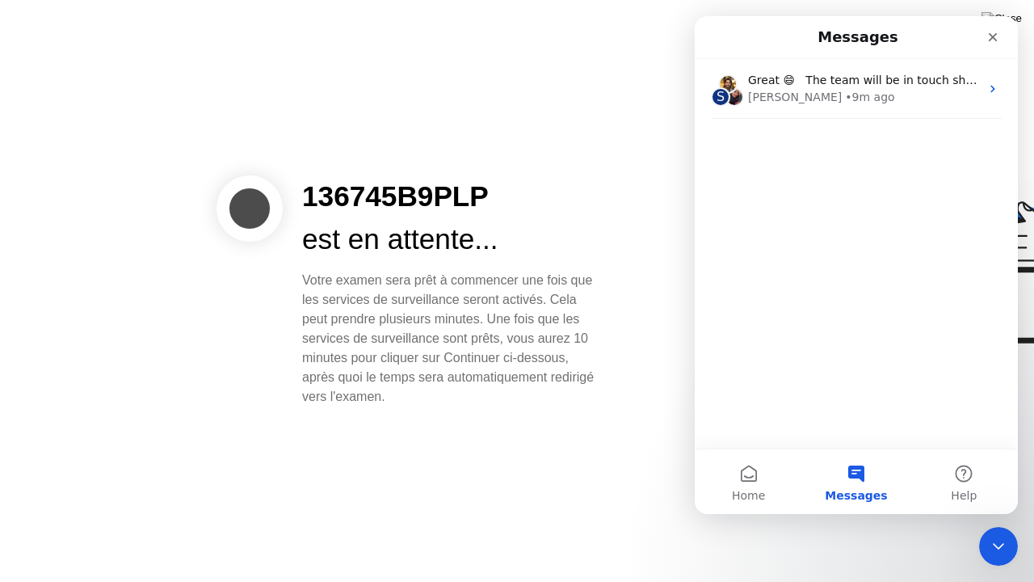
scroll to position [0, 0]
click at [745, 481] on button "Home" at bounding box center [748, 481] width 107 height 65
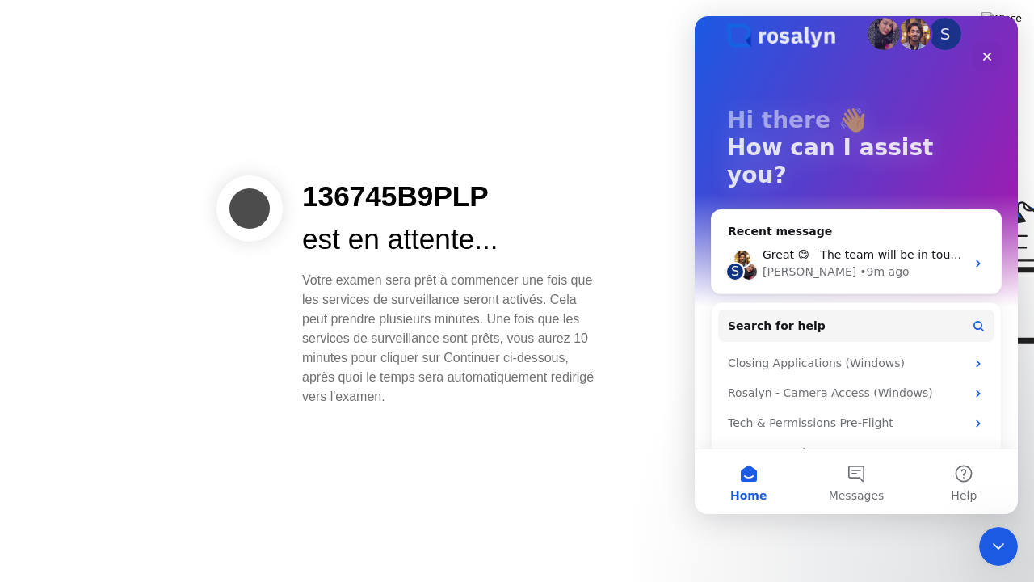
scroll to position [30, 0]
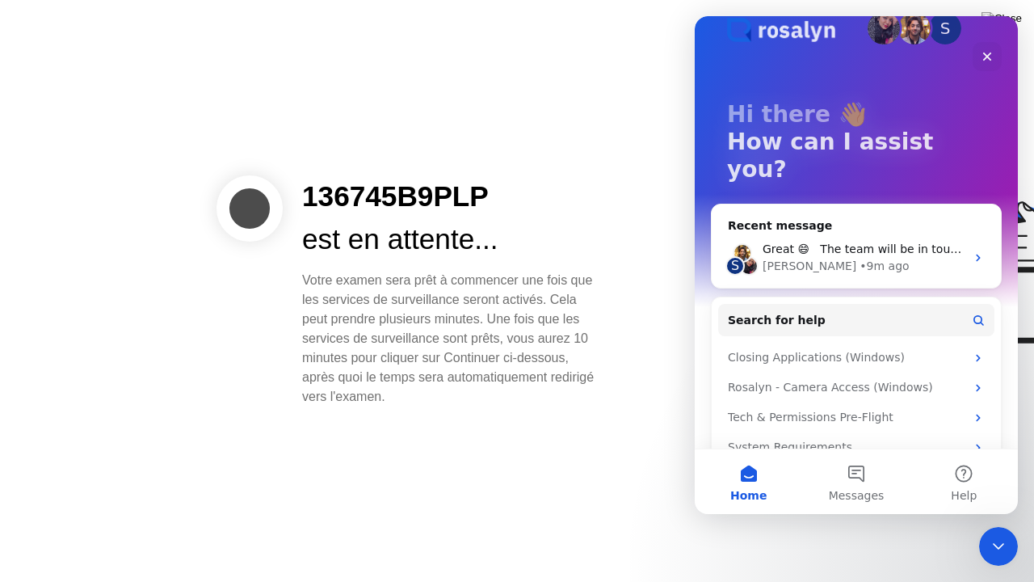
click at [592, 485] on div "136745B9PLP est en attente... Votre examen sera prêt à commencer une fois que l…" at bounding box center [517, 291] width 1034 height 582
click at [551, 0] on div "136745B9PLP est en attente... Votre examen sera prêt à commencer une fois que l…" at bounding box center [517, 291] width 1034 height 582
click at [984, 57] on icon "Close" at bounding box center [987, 56] width 13 height 13
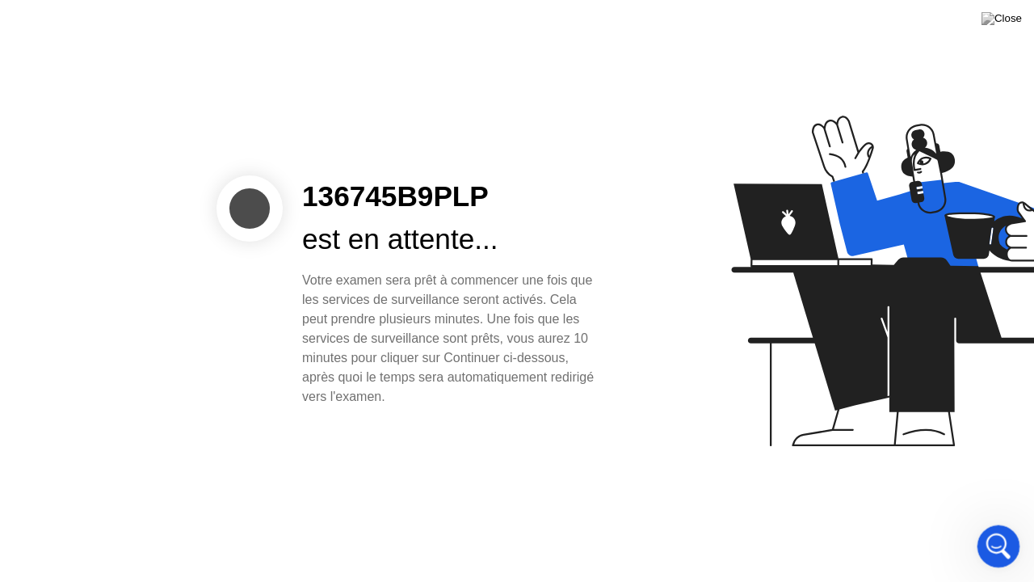
click at [999, 524] on icon "Open Intercom Messenger" at bounding box center [996, 544] width 27 height 27
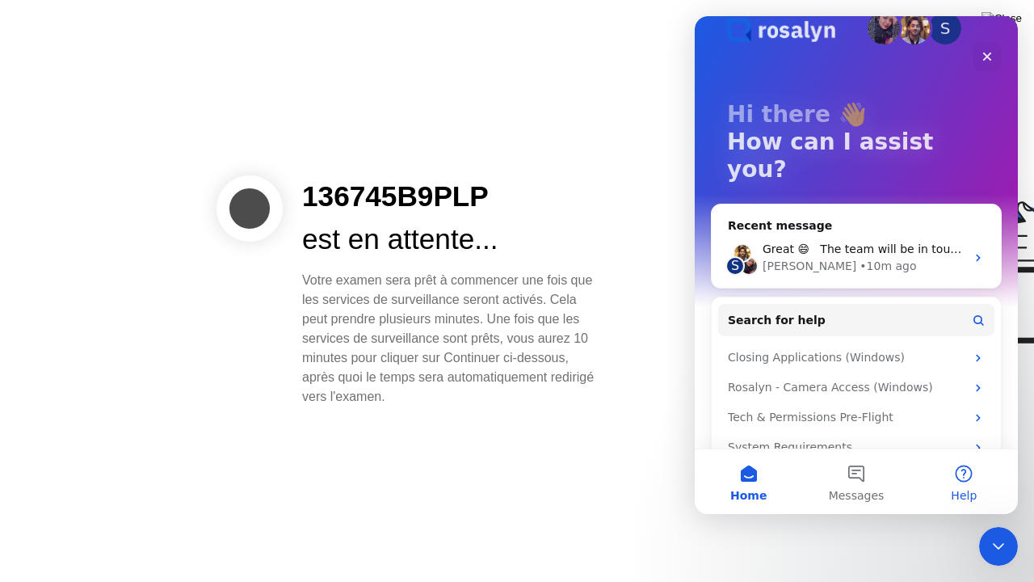
click at [963, 482] on button "Help" at bounding box center [964, 481] width 107 height 65
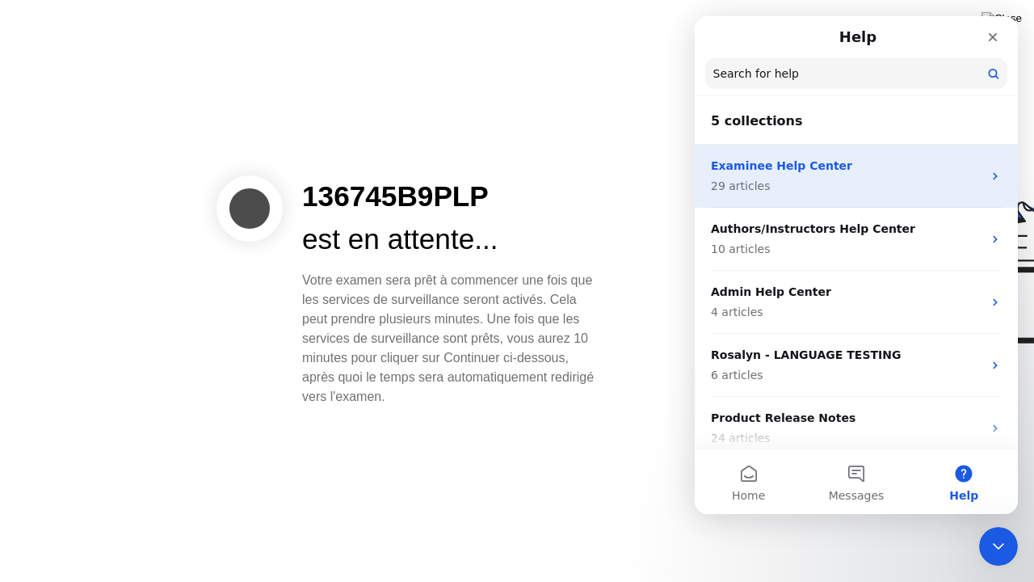
click at [993, 176] on icon "Intercom messenger" at bounding box center [995, 176] width 4 height 7
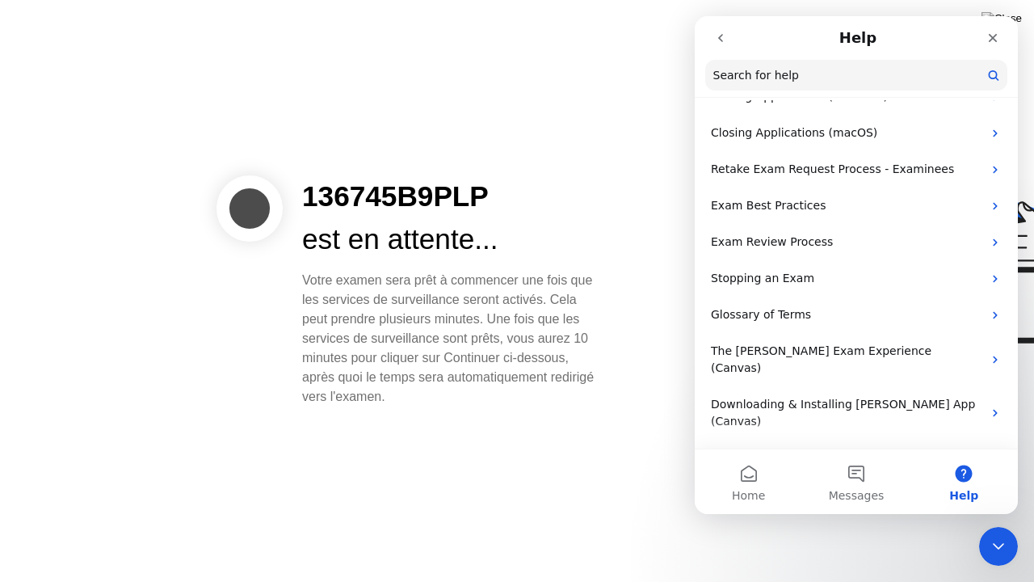
scroll to position [456, 0]
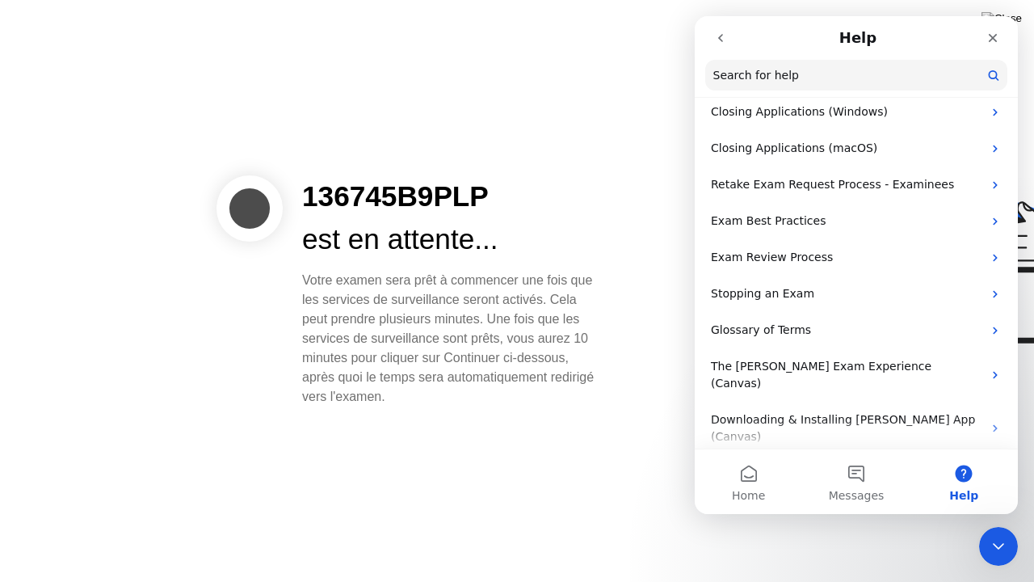
drag, startPoint x: 1014, startPoint y: 155, endPoint x: 1726, endPoint y: 301, distance: 726.8
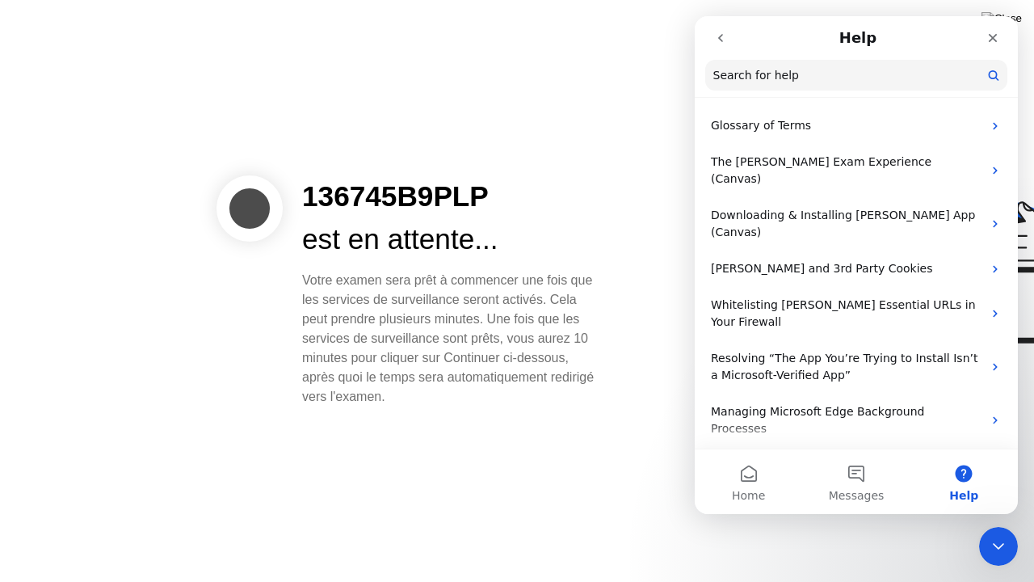
scroll to position [667, 0]
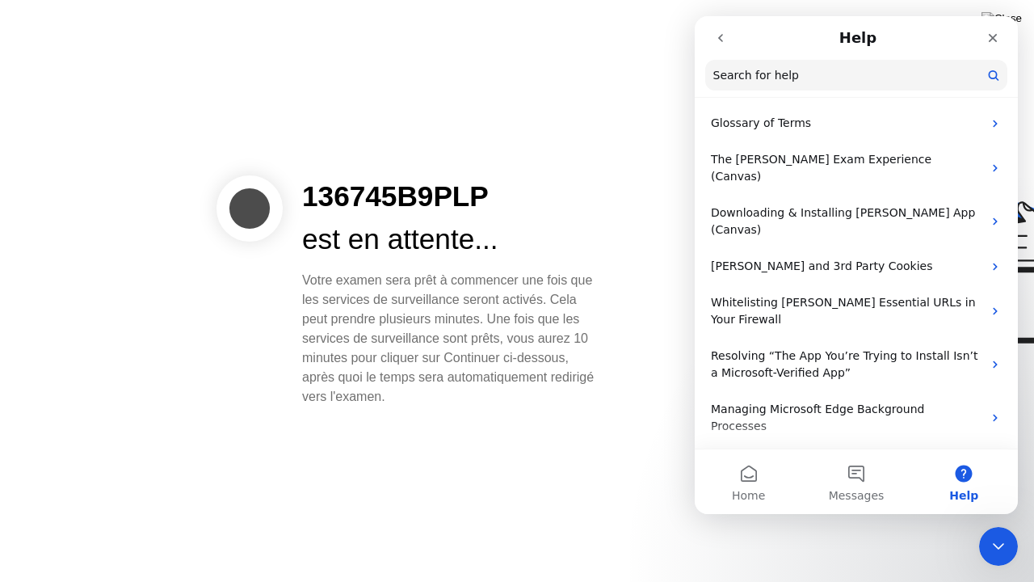
drag, startPoint x: 1013, startPoint y: 268, endPoint x: 1716, endPoint y: 343, distance: 706.9
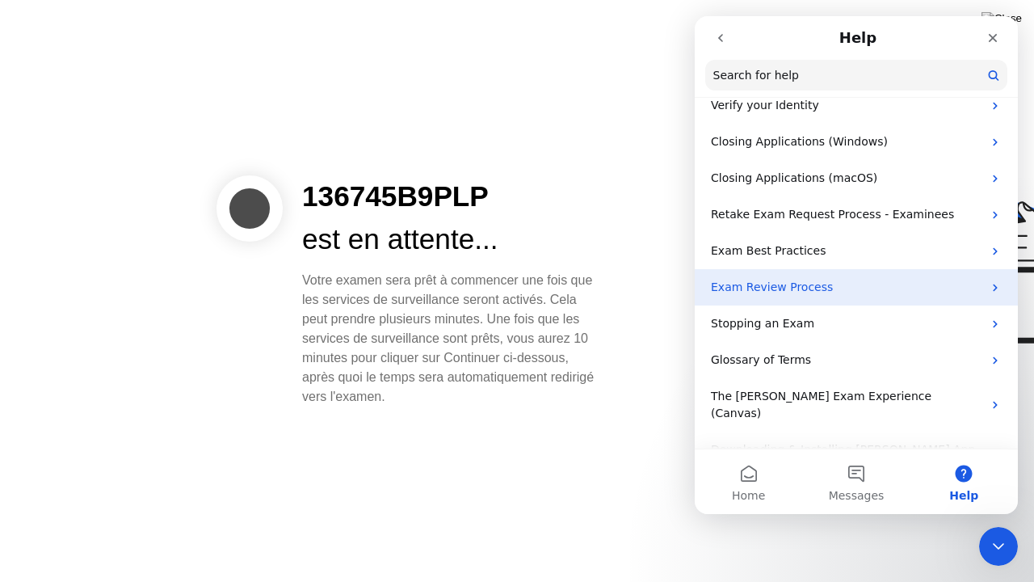
scroll to position [435, 0]
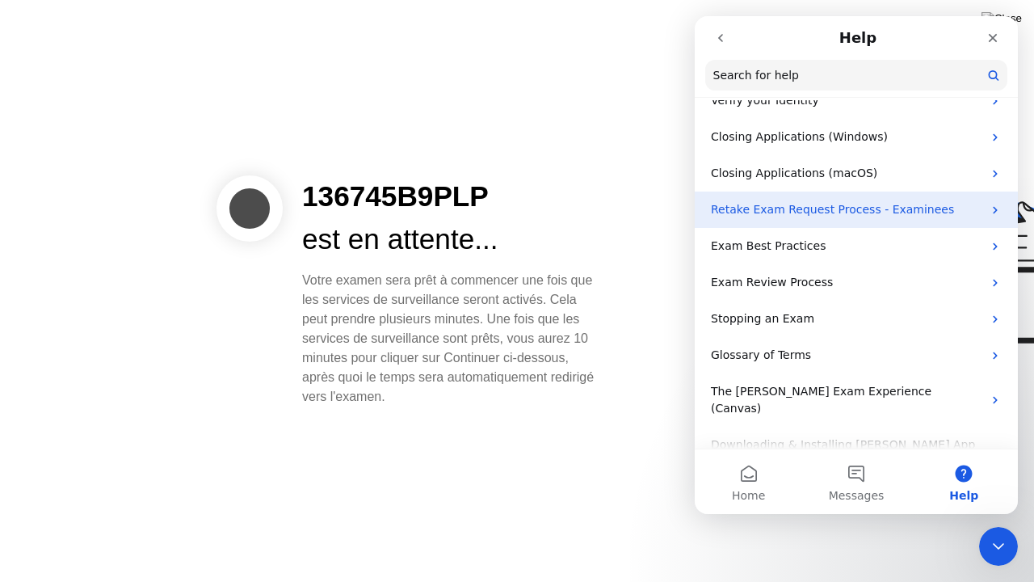
click at [989, 210] on icon "Intercom messenger" at bounding box center [995, 210] width 13 height 13
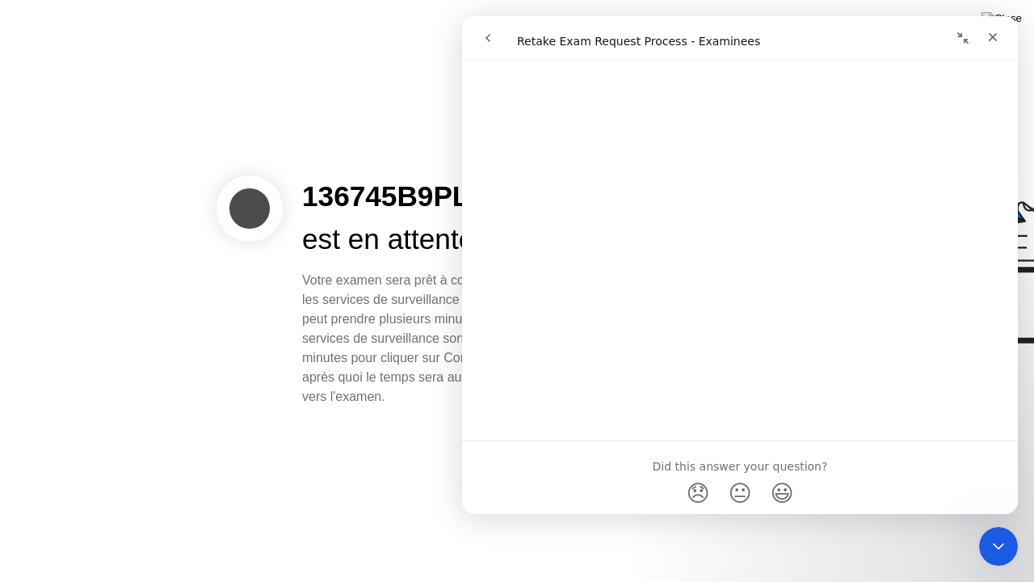
scroll to position [178, 0]
click at [482, 40] on icon "go back" at bounding box center [488, 38] width 13 height 13
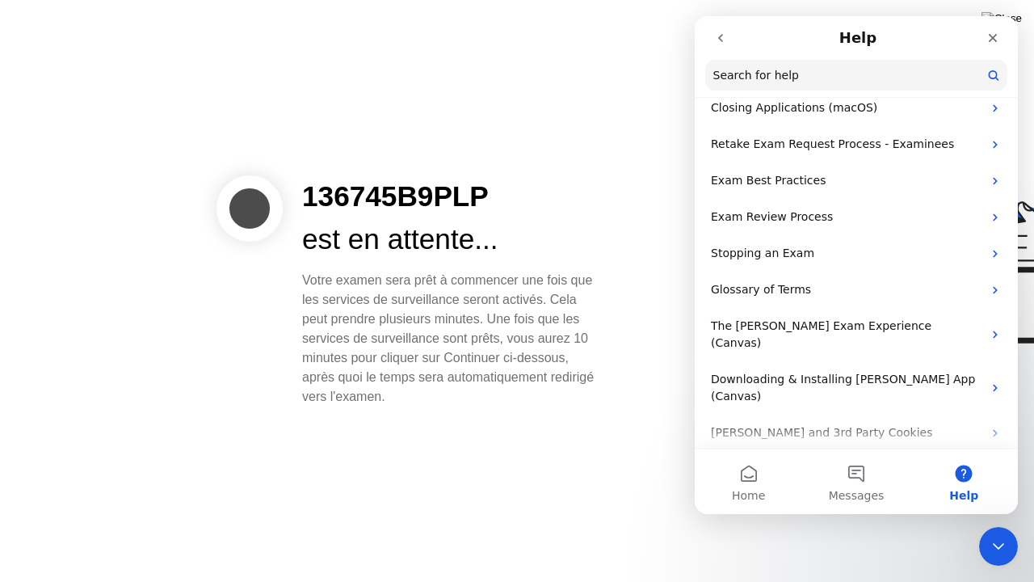
scroll to position [502, 0]
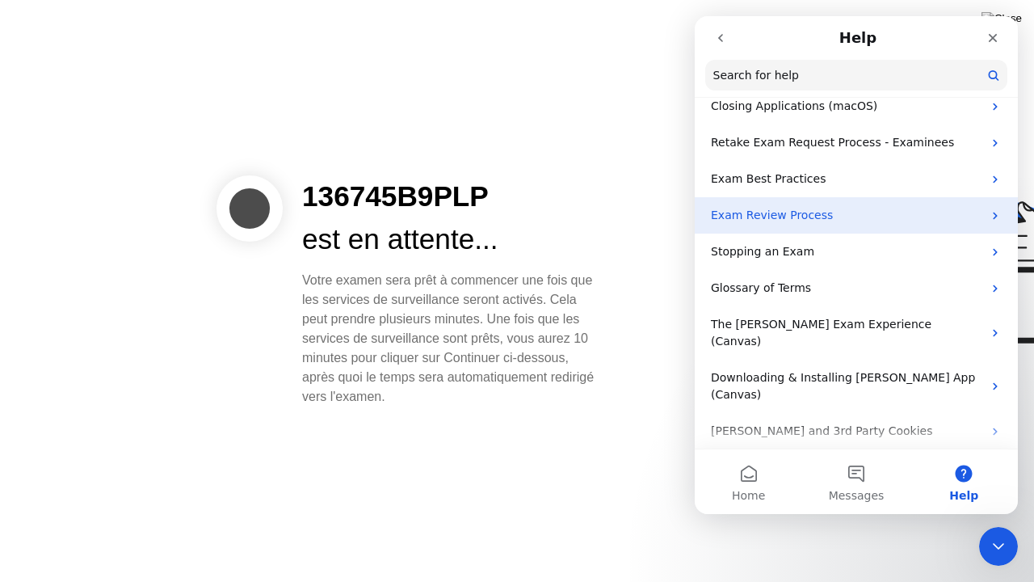
click at [953, 211] on p "Exam Review Process" at bounding box center [847, 215] width 272 height 17
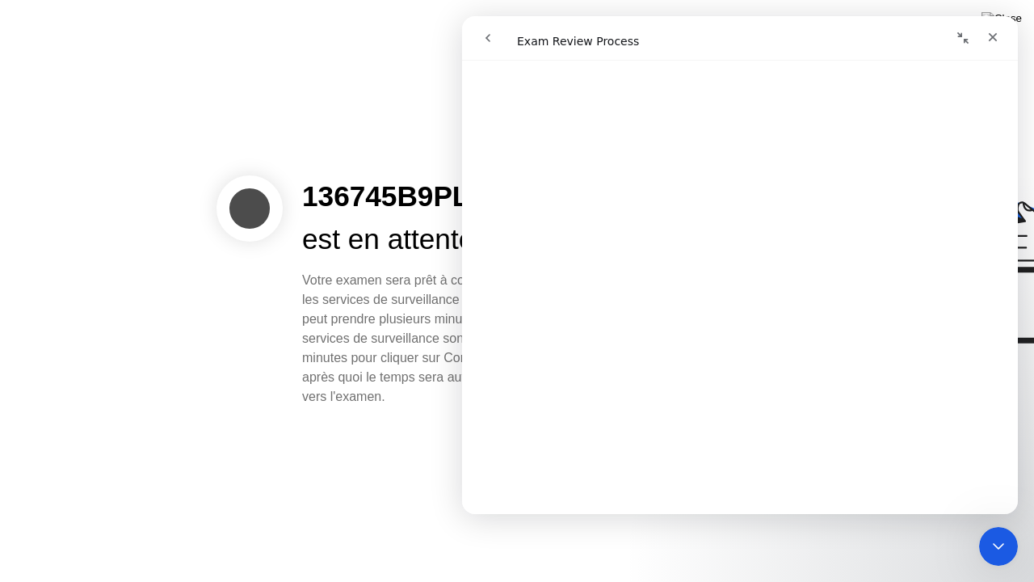
scroll to position [0, 0]
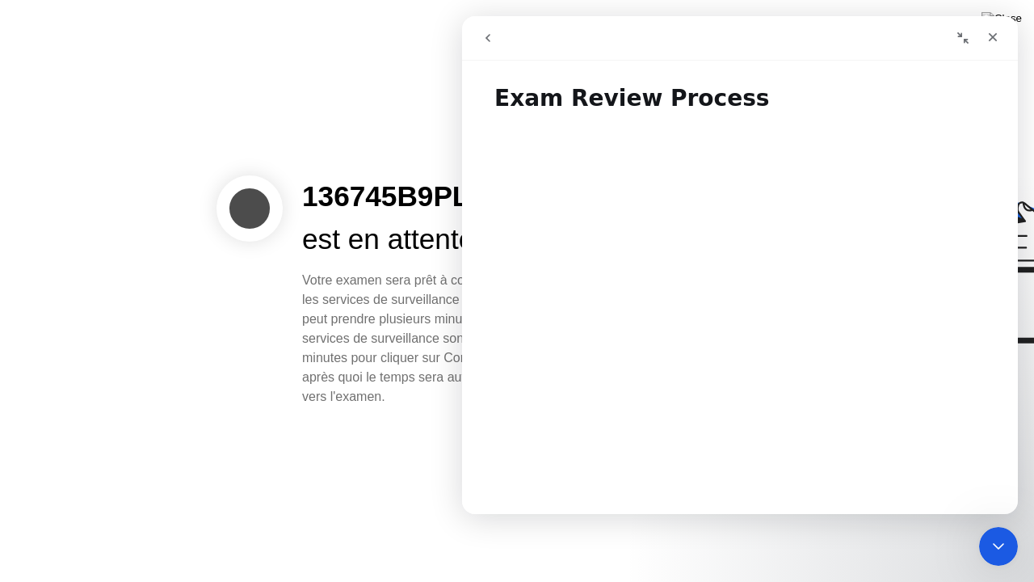
drag, startPoint x: 1014, startPoint y: 274, endPoint x: 1488, endPoint y: 134, distance: 494.5
click at [490, 43] on icon "go back" at bounding box center [488, 38] width 13 height 13
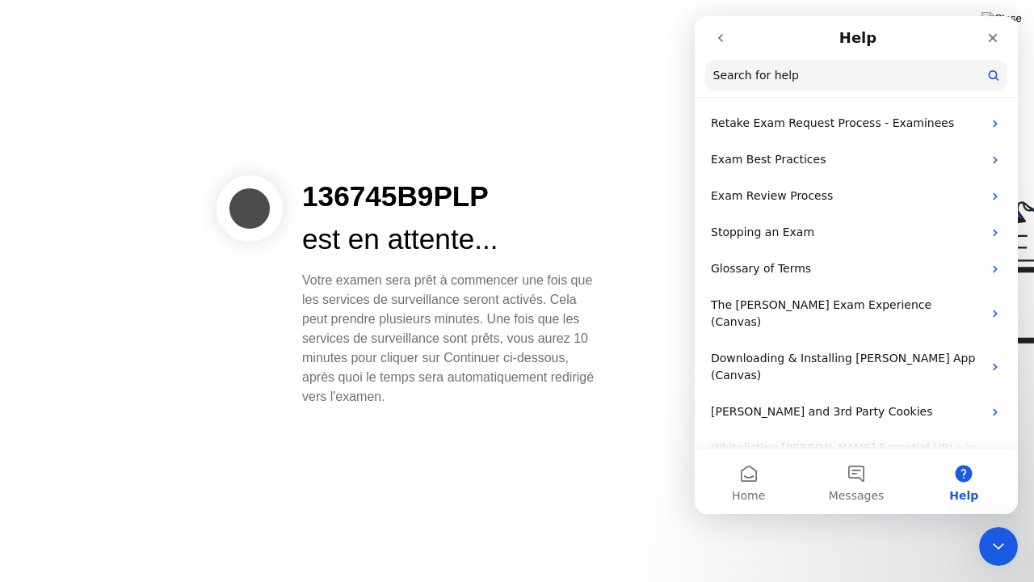
scroll to position [525, 0]
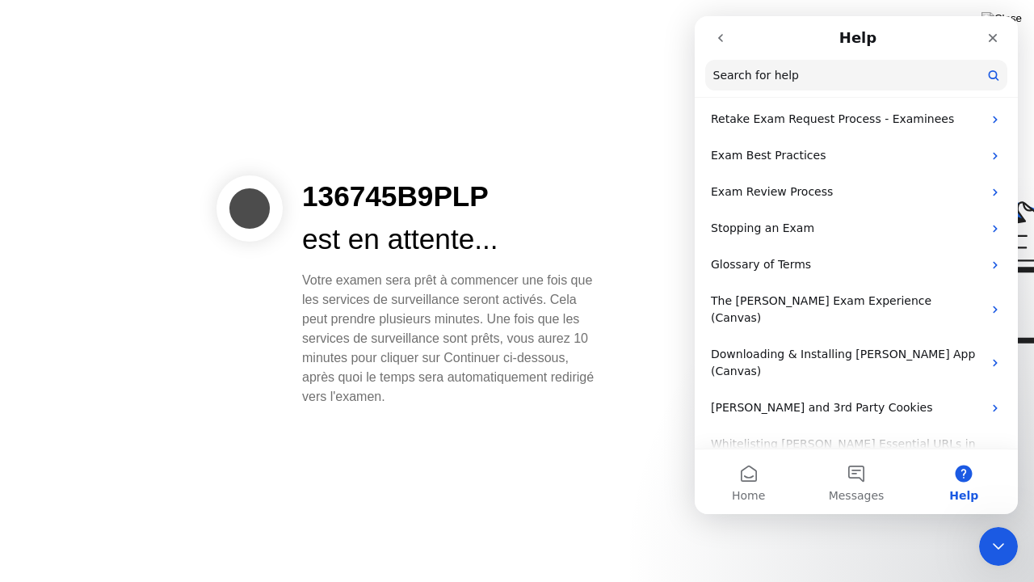
drag, startPoint x: 1013, startPoint y: 154, endPoint x: 1728, endPoint y: 318, distance: 733.7
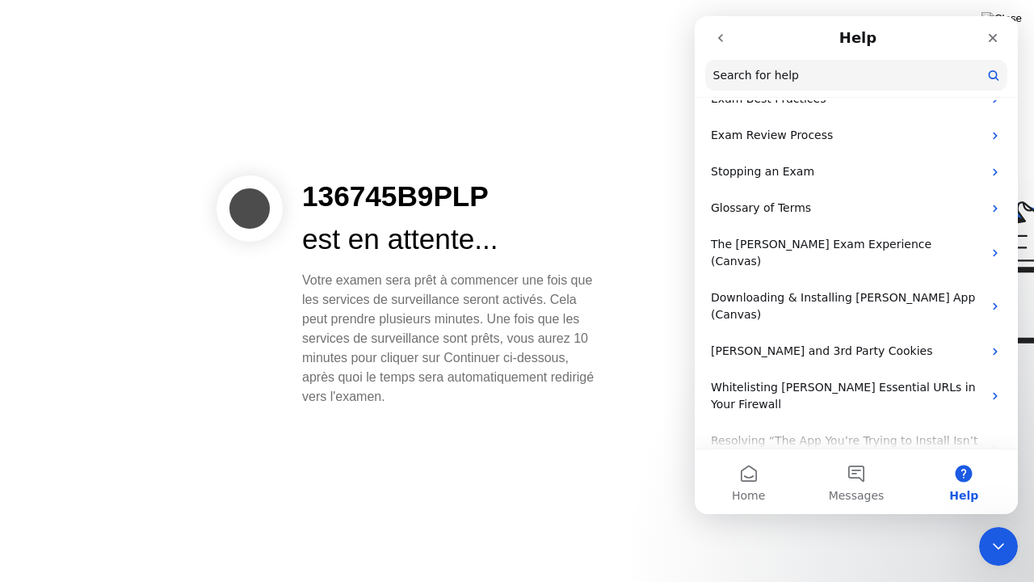
scroll to position [579, 0]
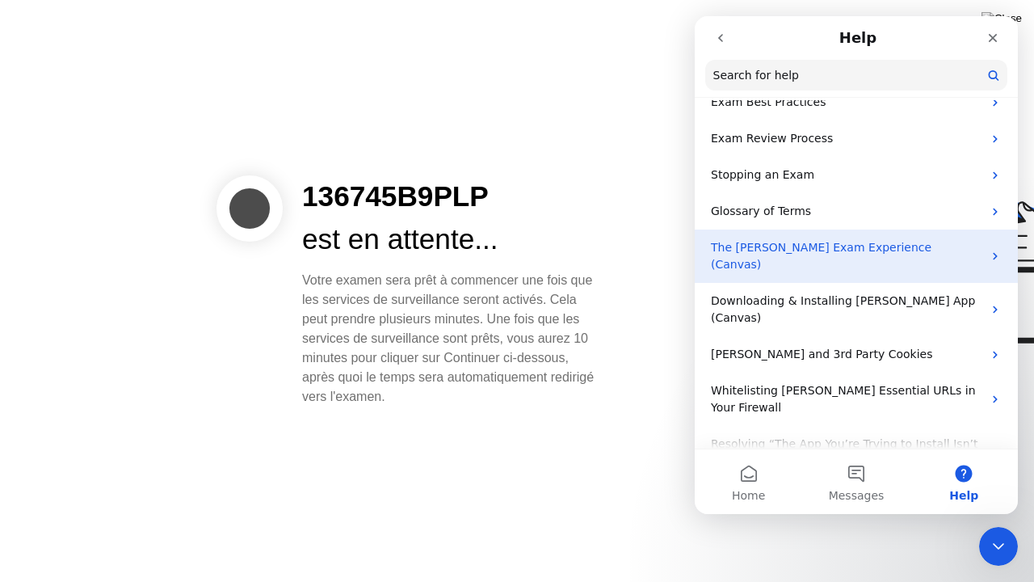
click at [902, 244] on p "The [PERSON_NAME] Exam Experience (Canvas)" at bounding box center [847, 256] width 272 height 34
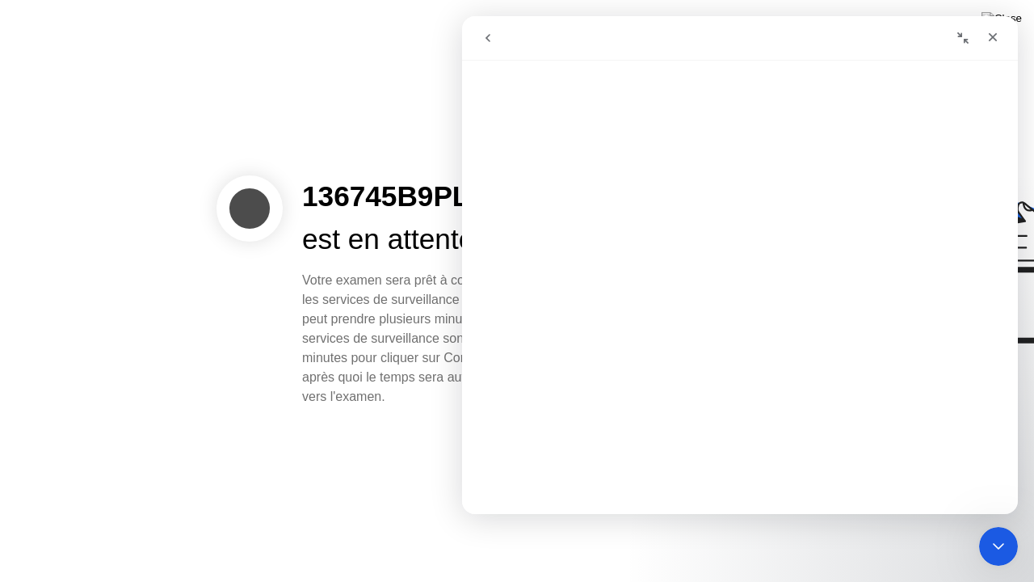
scroll to position [0, 0]
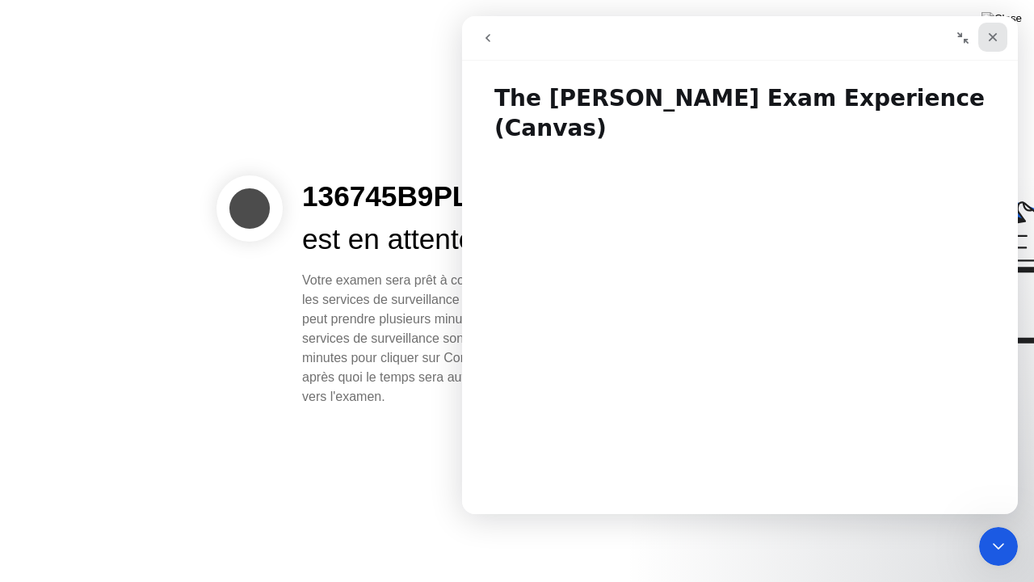
click at [986, 36] on div "Close" at bounding box center [993, 37] width 29 height 29
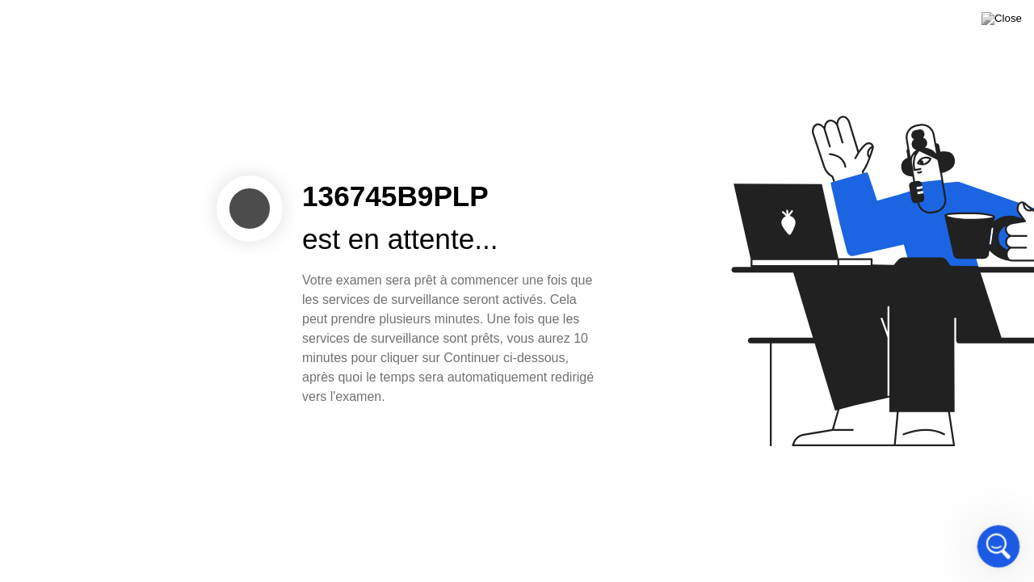
click at [1004, 524] on icon "Open Intercom Messenger" at bounding box center [996, 544] width 27 height 27
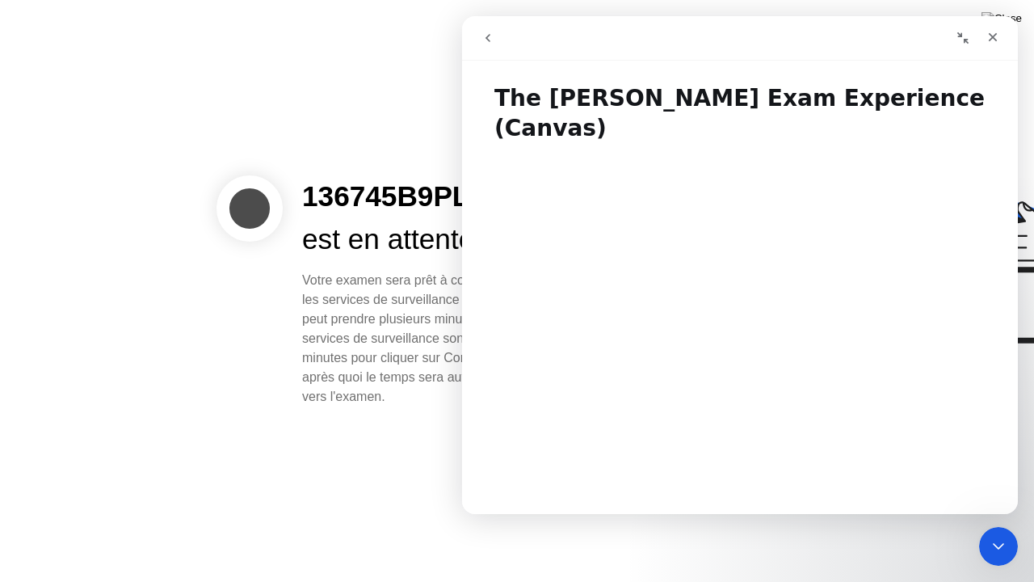
click at [490, 40] on icon "go back" at bounding box center [488, 38] width 5 height 8
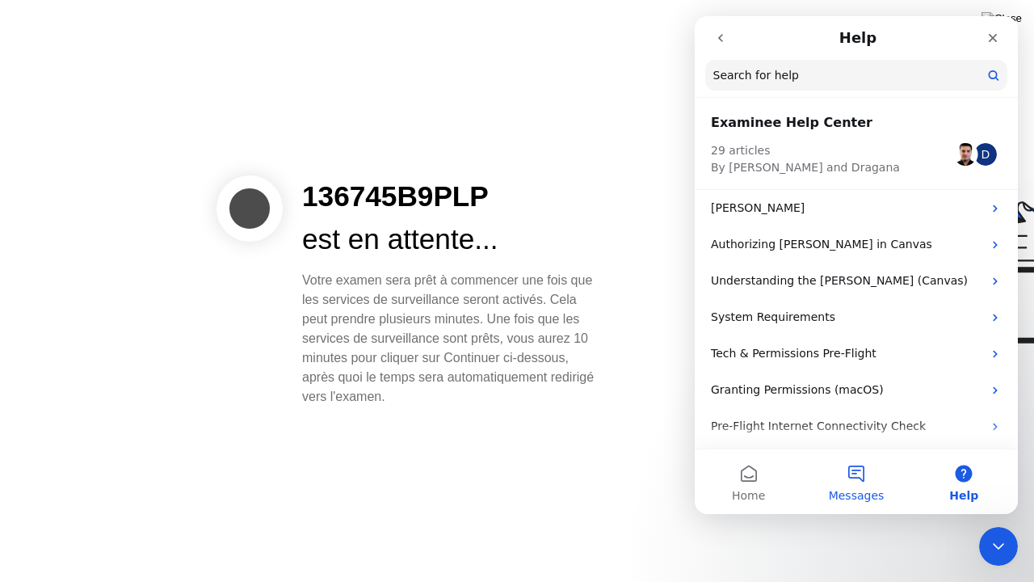
click at [850, 475] on button "Messages" at bounding box center [855, 481] width 107 height 65
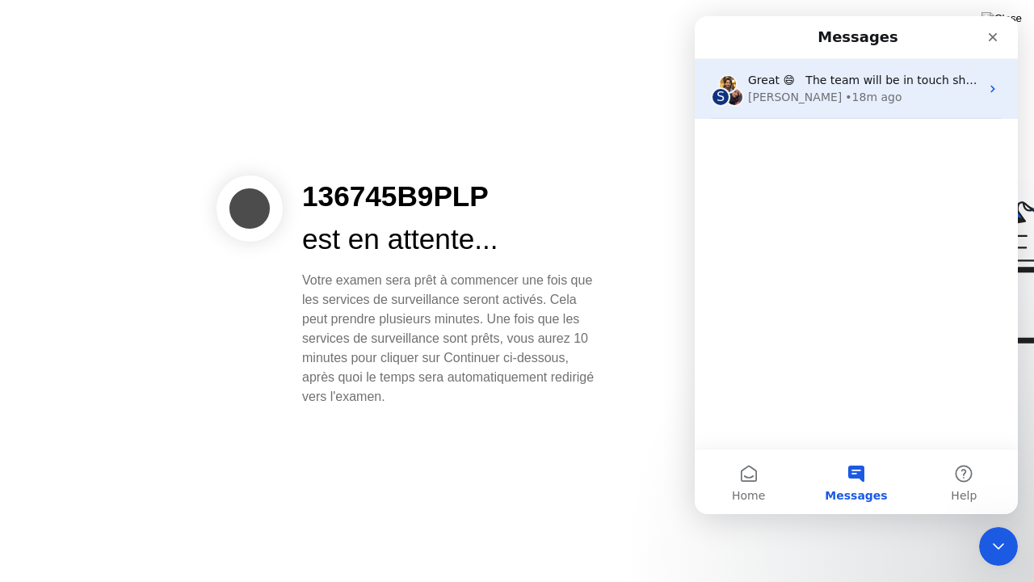
click at [881, 80] on span "Great 😄 The team will be in touch shortly." at bounding box center [871, 80] width 246 height 13
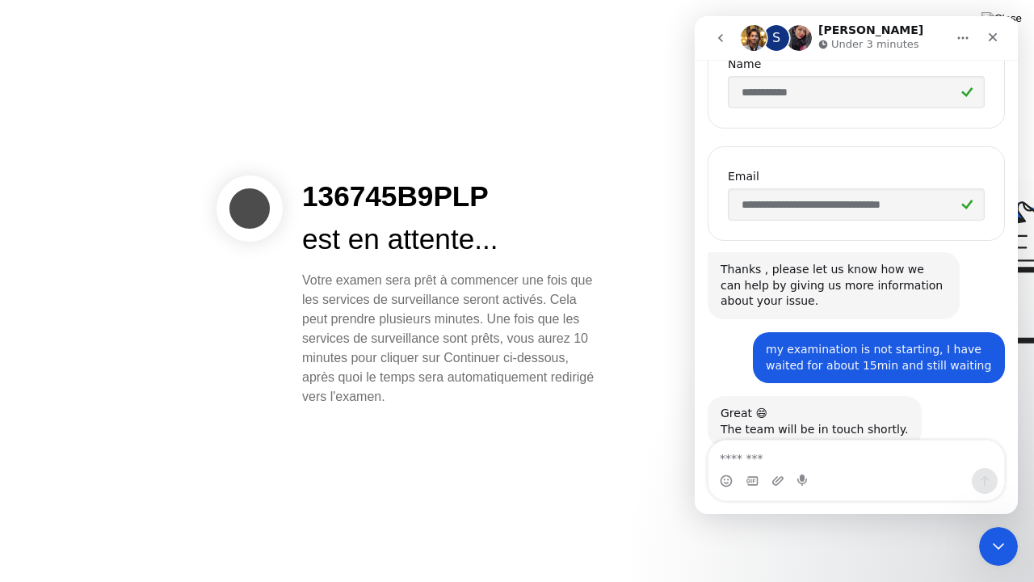
scroll to position [355, 0]
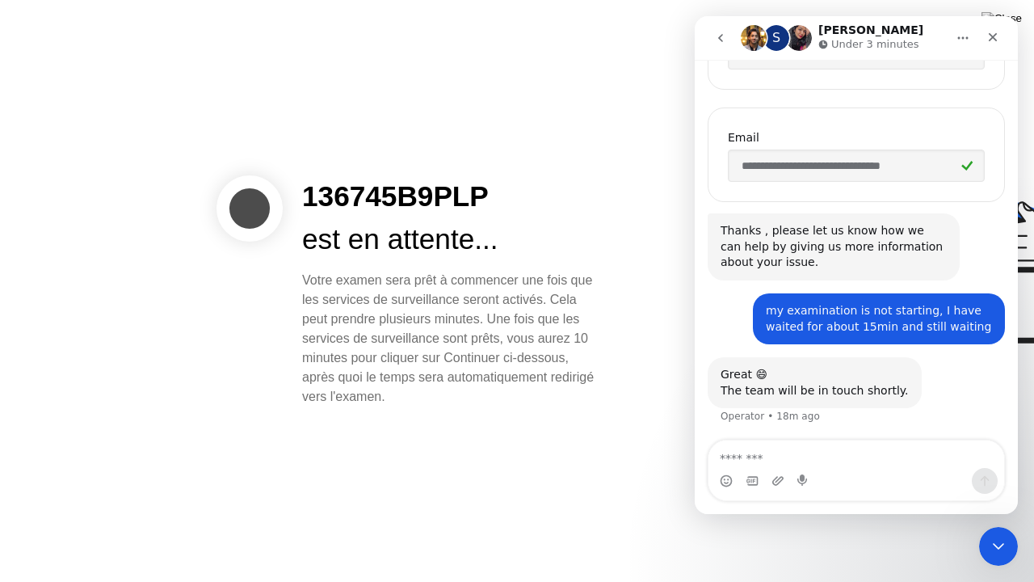
click at [612, 480] on div at bounding box center [820, 291] width 417 height 419
click at [717, 34] on icon "go back" at bounding box center [720, 38] width 13 height 13
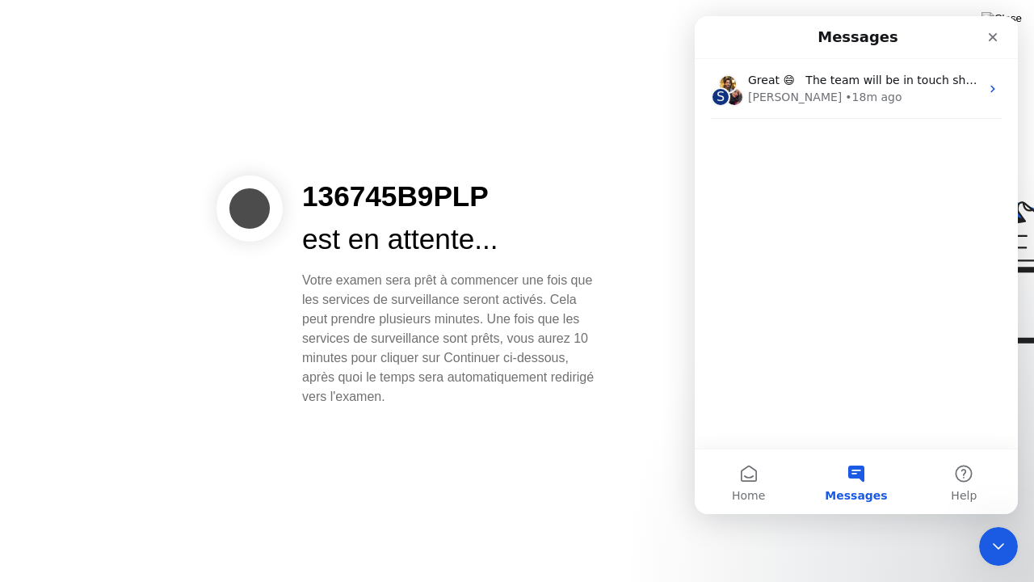
scroll to position [0, 0]
click at [736, 481] on button "Home" at bounding box center [748, 481] width 107 height 65
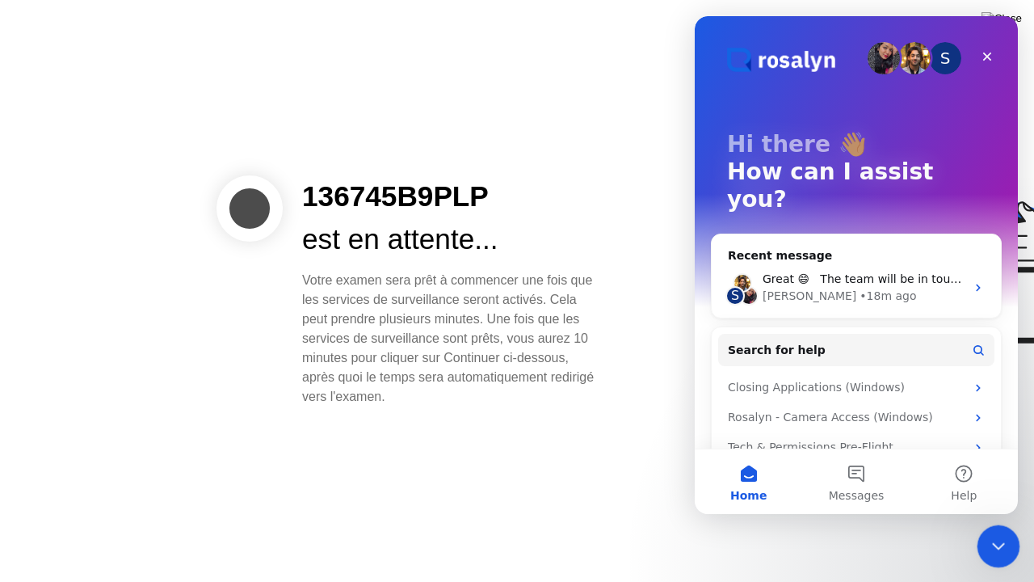
click at [1002, 524] on icon "Close Intercom Messenger" at bounding box center [996, 543] width 19 height 19
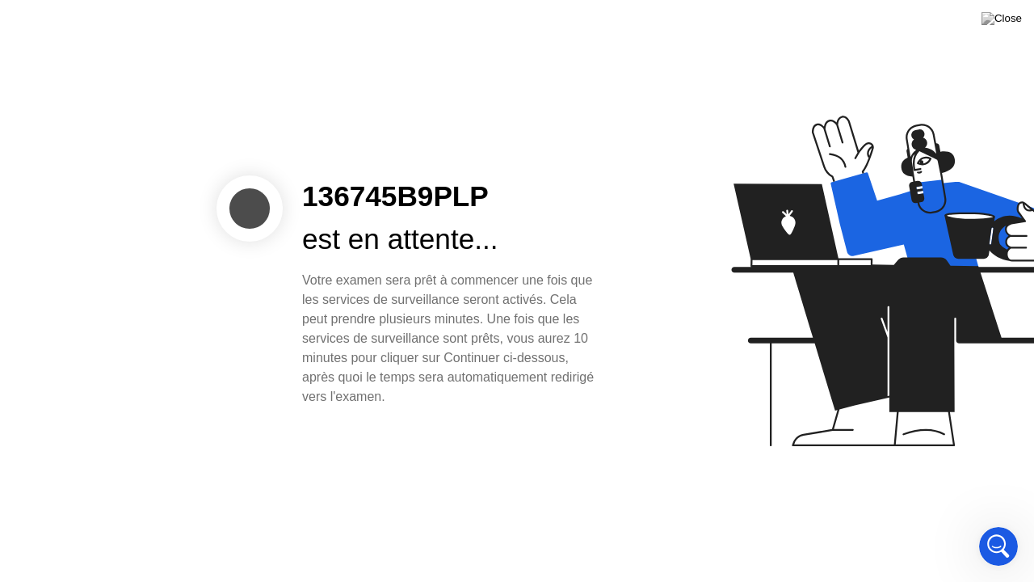
click at [540, 524] on div "136745B9PLP est en attente... Votre examen sera prêt à commencer une fois que l…" at bounding box center [517, 291] width 1034 height 582
click at [658, 0] on div "136745B9PLP est en attente... Votre examen sera prêt à commencer une fois que l…" at bounding box center [517, 291] width 1034 height 582
click at [993, 524] on icon "Open Intercom Messenger" at bounding box center [996, 544] width 27 height 27
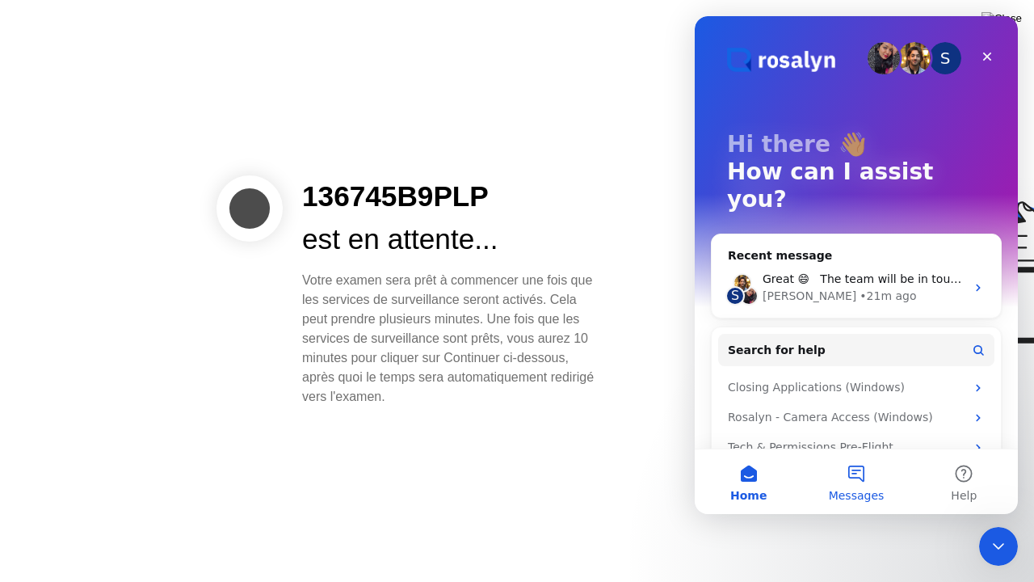
click at [858, 486] on button "Messages" at bounding box center [855, 481] width 107 height 65
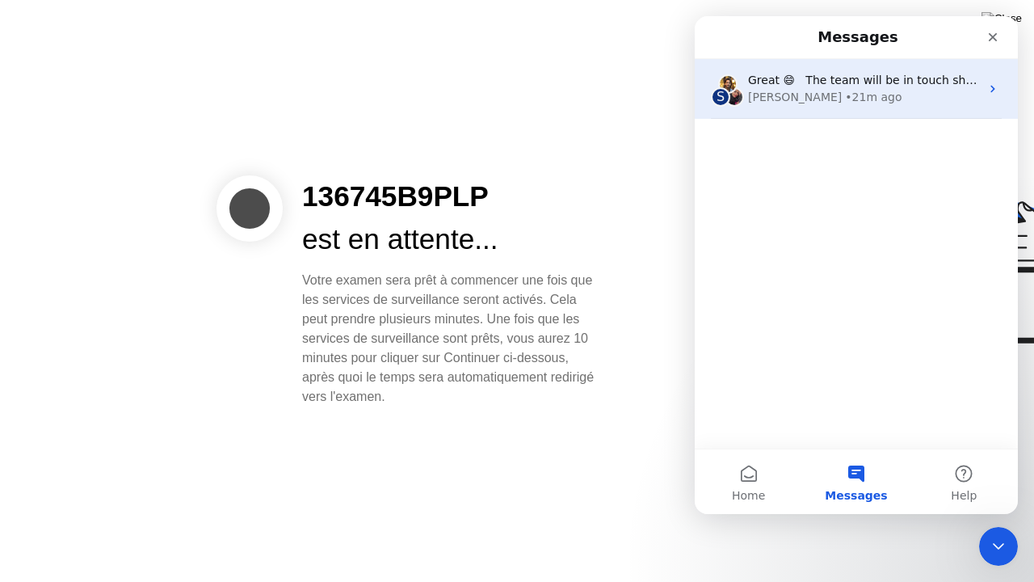
click at [866, 82] on span "Great 😄 The team will be in touch shortly." at bounding box center [871, 80] width 246 height 13
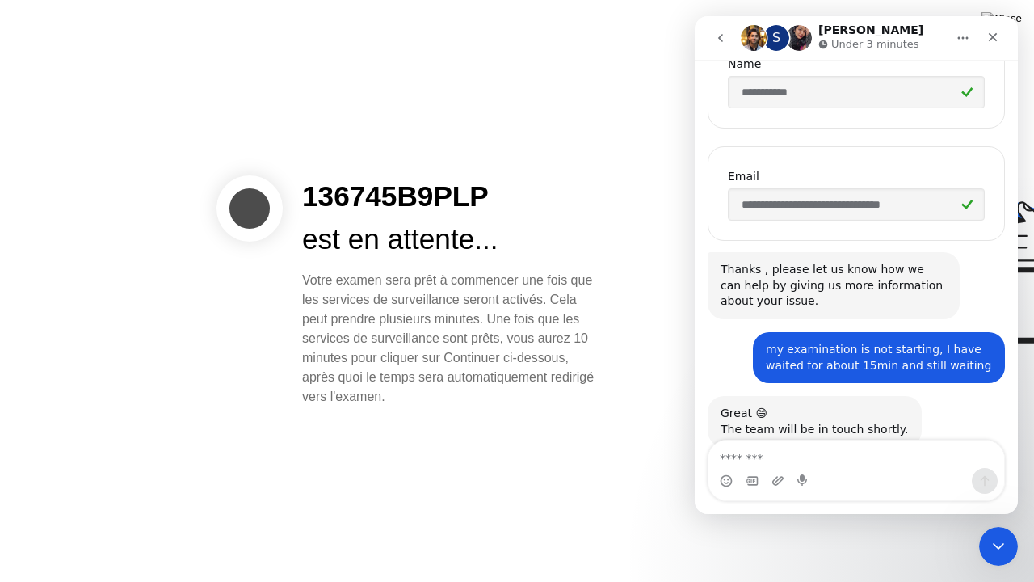
scroll to position [355, 0]
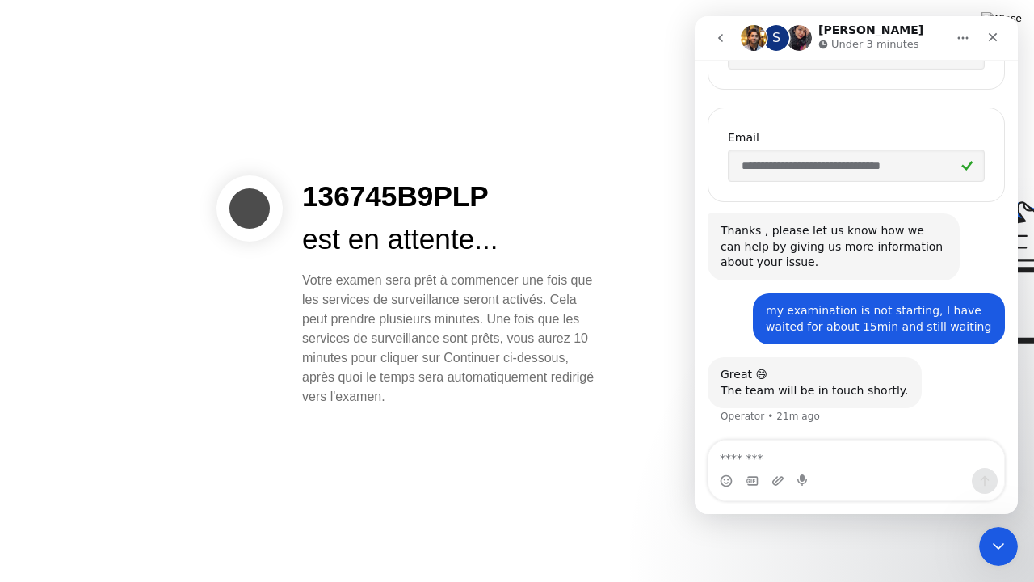
click at [810, 454] on textarea "Message…" at bounding box center [857, 453] width 296 height 27
type textarea "*"
click at [726, 36] on icon "go back" at bounding box center [720, 38] width 13 height 13
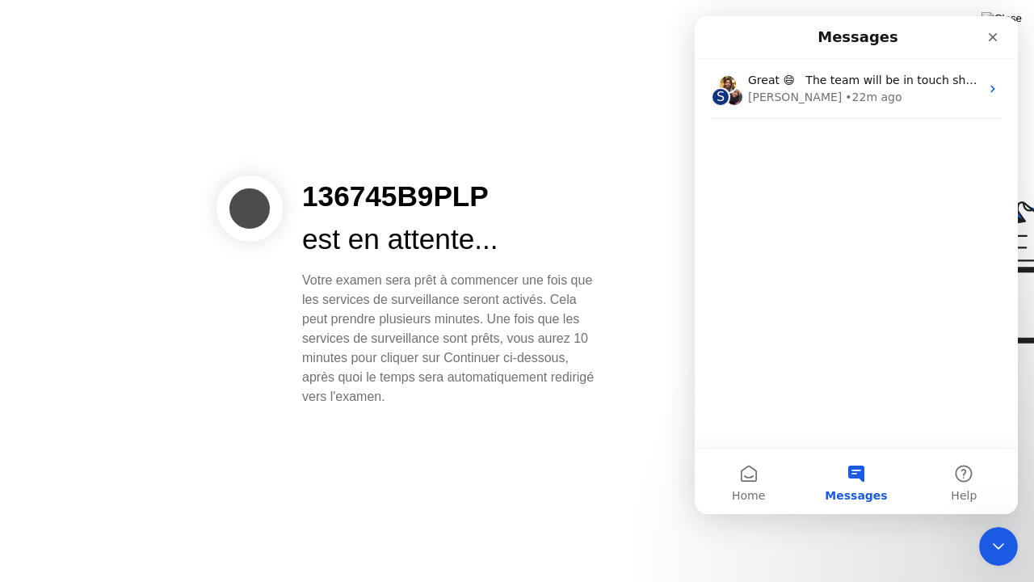
scroll to position [0, 0]
click at [743, 486] on button "Home" at bounding box center [748, 481] width 107 height 65
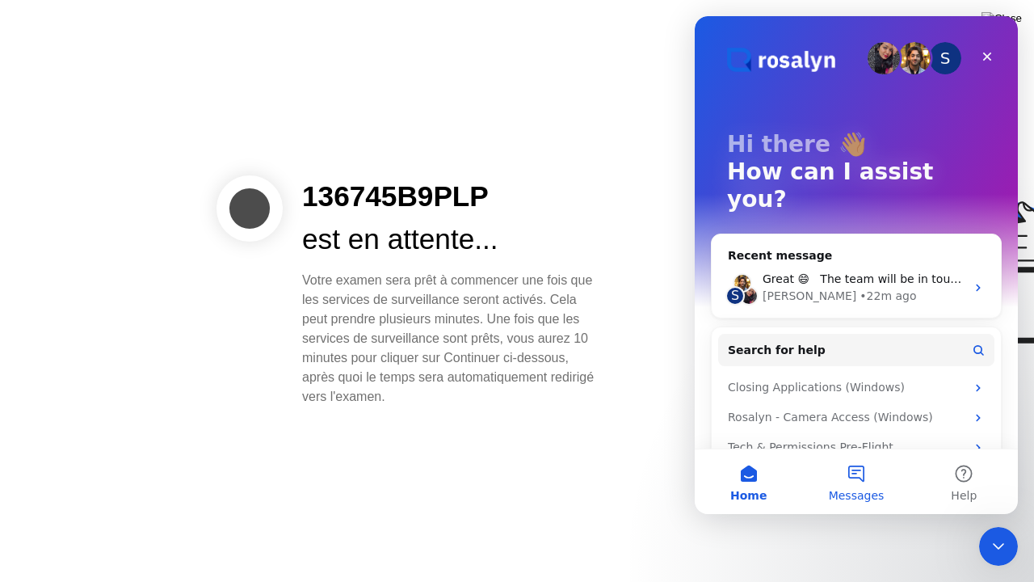
click at [854, 475] on button "Messages" at bounding box center [855, 481] width 107 height 65
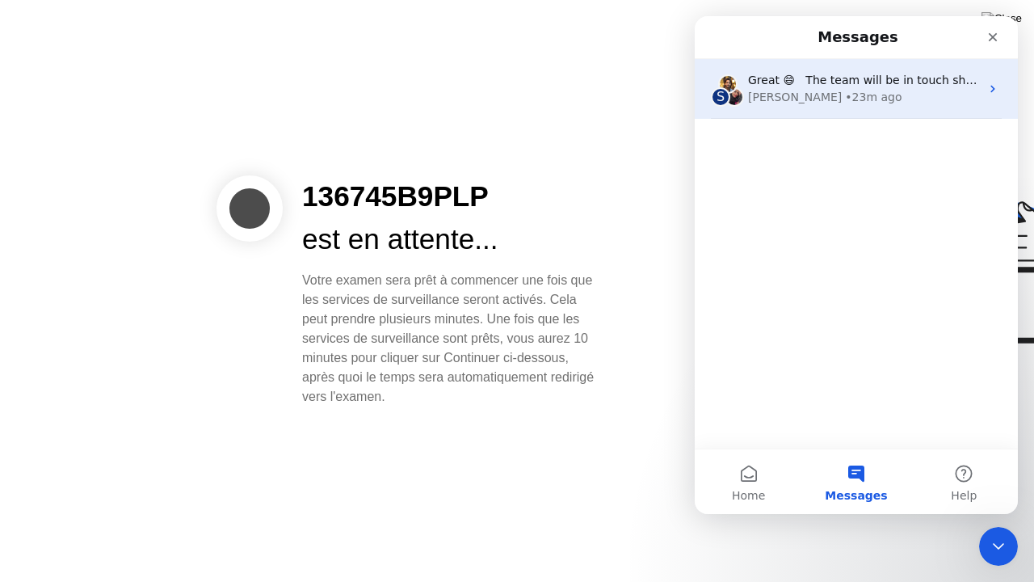
click at [845, 97] on div "• 23m ago" at bounding box center [873, 97] width 57 height 17
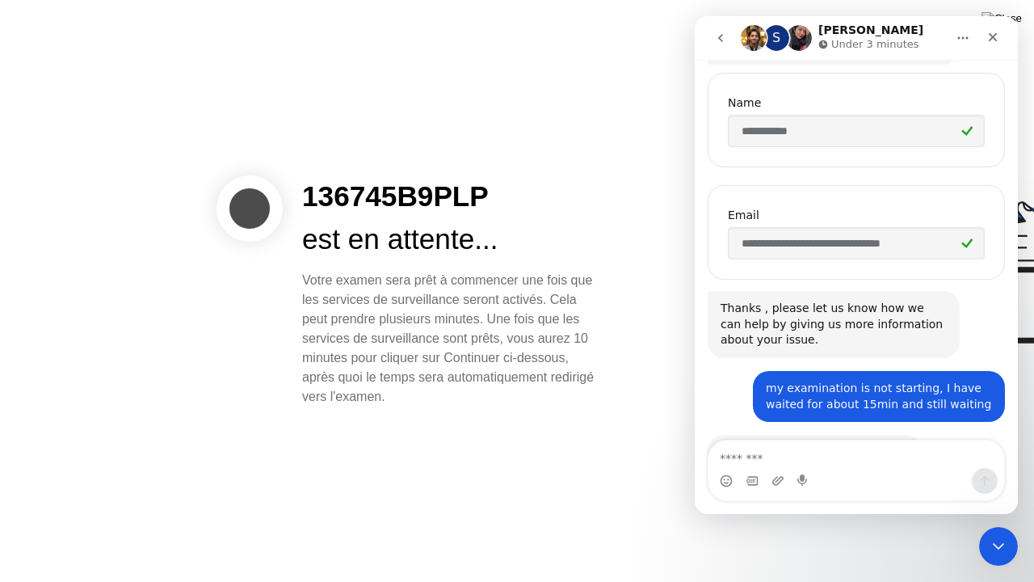
scroll to position [355, 0]
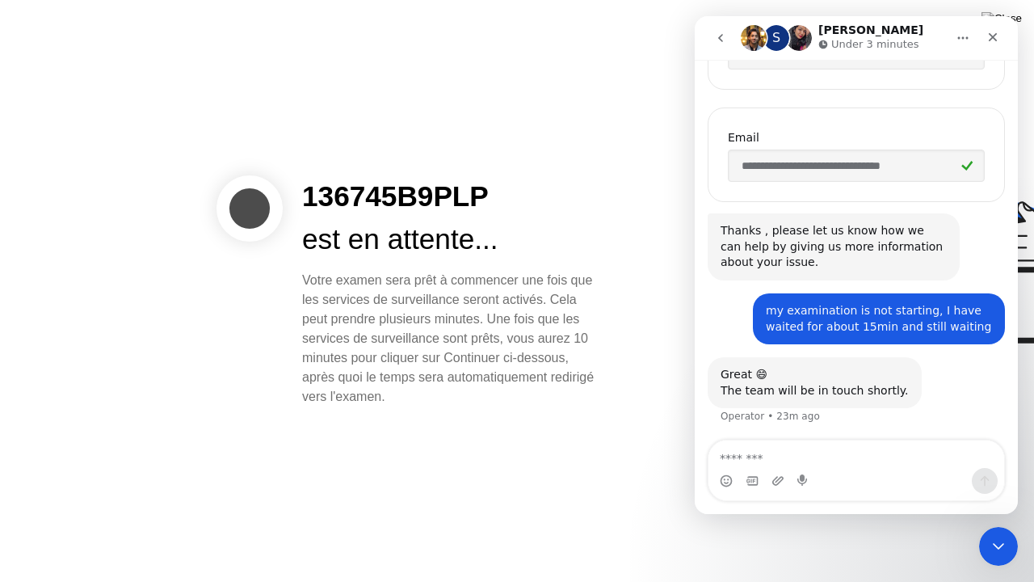
click at [757, 460] on textarea "Message…" at bounding box center [857, 453] width 296 height 27
click at [722, 40] on icon "go back" at bounding box center [720, 38] width 5 height 8
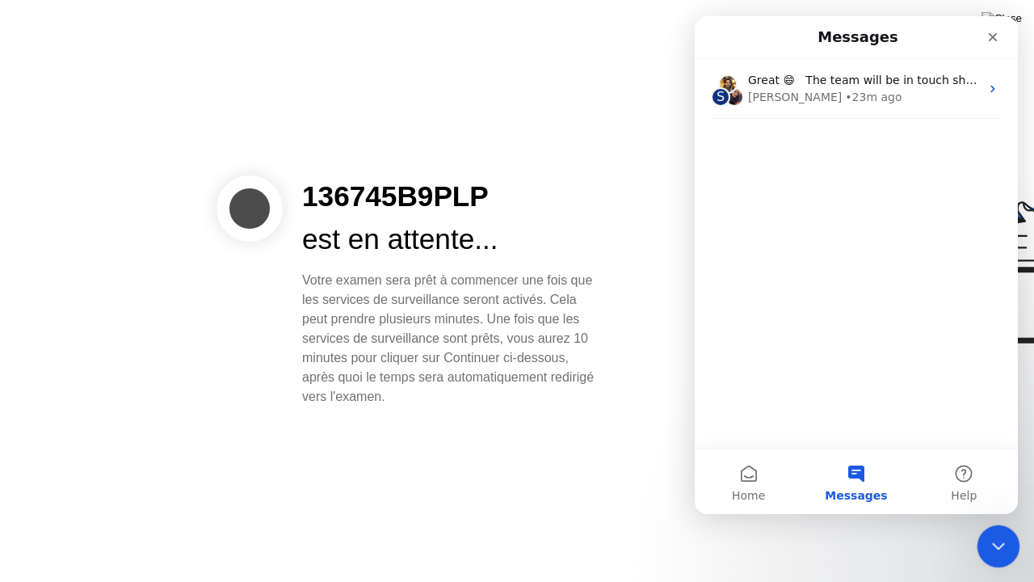
click at [994, 524] on icon "Close Intercom Messenger" at bounding box center [996, 543] width 19 height 19
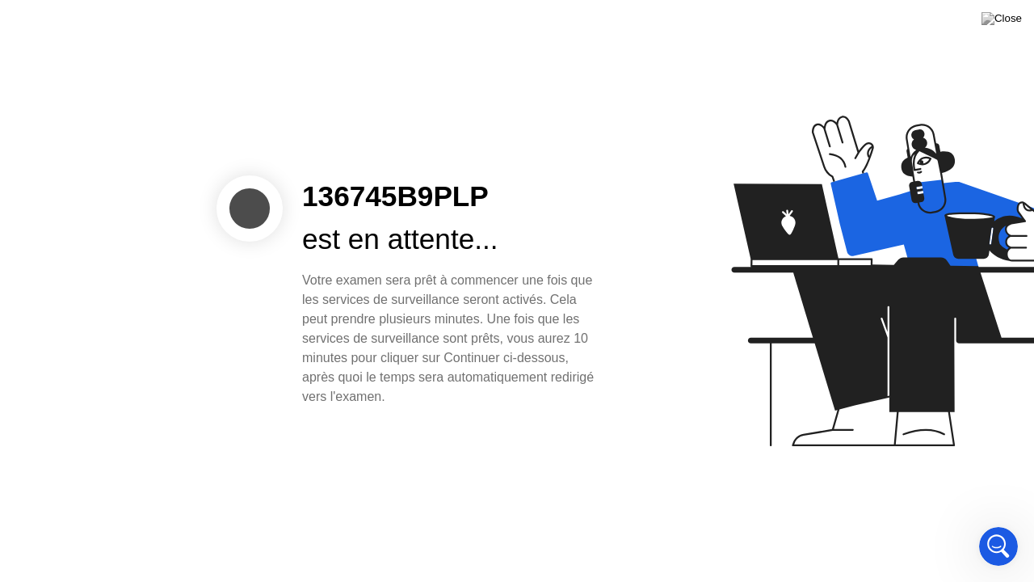
click at [664, 419] on div at bounding box center [820, 291] width 417 height 419
click at [560, 328] on div "Votre examen sera prêt à commencer une fois que les services de surveillance se…" at bounding box center [451, 339] width 299 height 136
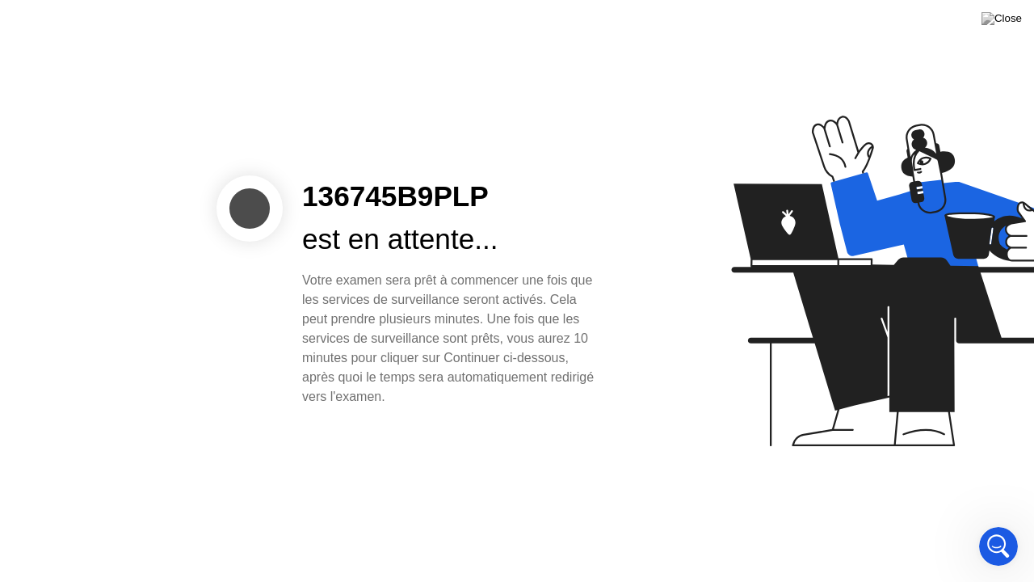
click at [560, 328] on div "Votre examen sera prêt à commencer une fois que les services de surveillance se…" at bounding box center [451, 339] width 299 height 136
click at [570, 237] on div "est en attente..." at bounding box center [451, 239] width 299 height 43
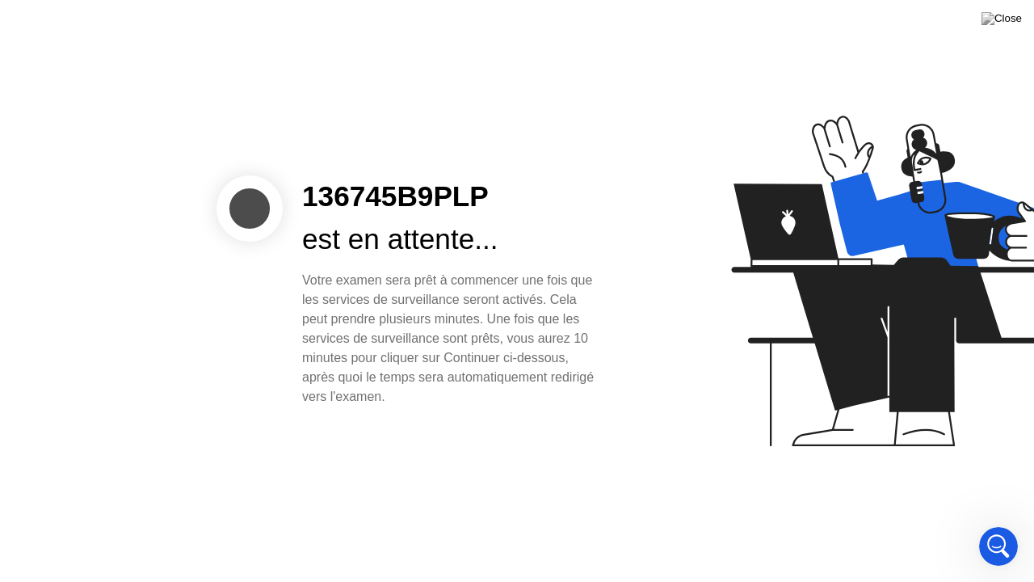
click at [570, 237] on div "est en attente..." at bounding box center [451, 239] width 299 height 43
click at [519, 311] on div "Votre examen sera prêt à commencer une fois que les services de surveillance se…" at bounding box center [451, 339] width 299 height 136
click at [221, 200] on div at bounding box center [250, 208] width 66 height 66
click at [255, 205] on div at bounding box center [250, 208] width 66 height 66
drag, startPoint x: 255, startPoint y: 205, endPoint x: 564, endPoint y: 461, distance: 401.2
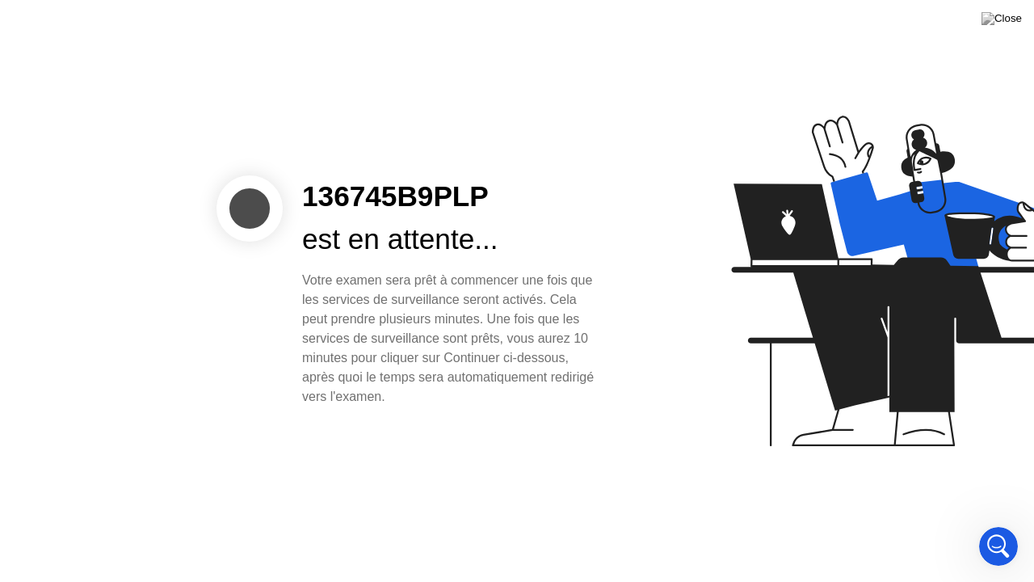
click at [564, 461] on div "136745B9PLP est en attente... Votre examen sera prêt à commencer une fois que l…" at bounding box center [517, 291] width 1034 height 582
click at [658, 406] on div at bounding box center [820, 291] width 417 height 419
drag, startPoint x: 483, startPoint y: 303, endPoint x: 570, endPoint y: 402, distance: 131.1
click at [570, 402] on div "Votre examen sera prêt à commencer une fois que les services de surveillance se…" at bounding box center [451, 339] width 299 height 136
click at [540, 329] on div "Votre examen sera prêt à commencer une fois que les services de surveillance se…" at bounding box center [451, 339] width 299 height 136
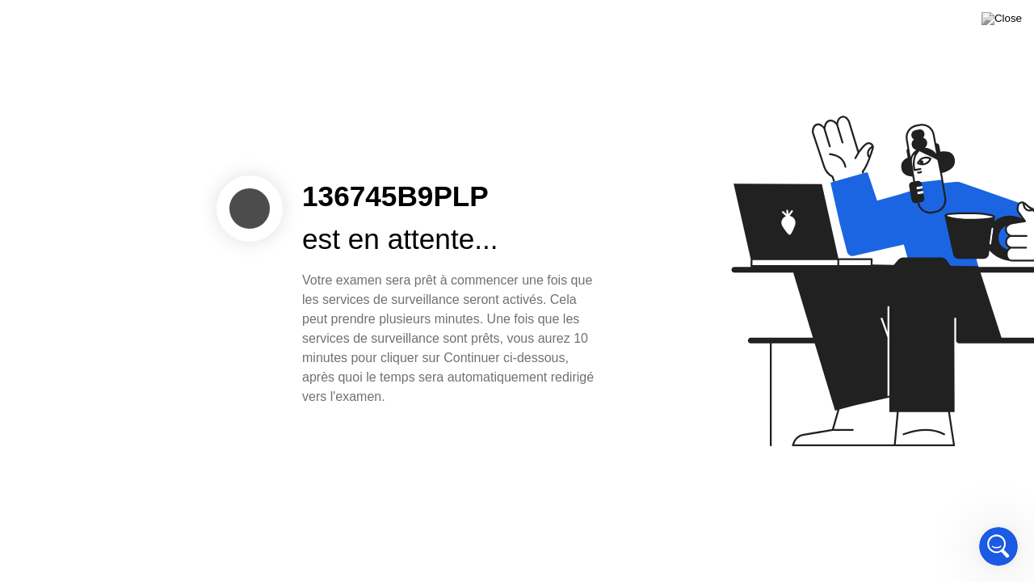
click at [540, 329] on div "Votre examen sera prêt à commencer une fois que les services de surveillance se…" at bounding box center [451, 339] width 299 height 136
drag, startPoint x: 540, startPoint y: 329, endPoint x: 408, endPoint y: 385, distance: 143.3
click at [408, 385] on div "Votre examen sera prêt à commencer une fois que les services de surveillance se…" at bounding box center [451, 339] width 299 height 136
click at [367, 373] on div "Votre examen sera prêt à commencer une fois que les services de surveillance se…" at bounding box center [451, 339] width 299 height 136
click at [614, 397] on div "136745B9PLP est en attente... Votre examen sera prêt à commencer une fois que l…" at bounding box center [452, 290] width 338 height 231
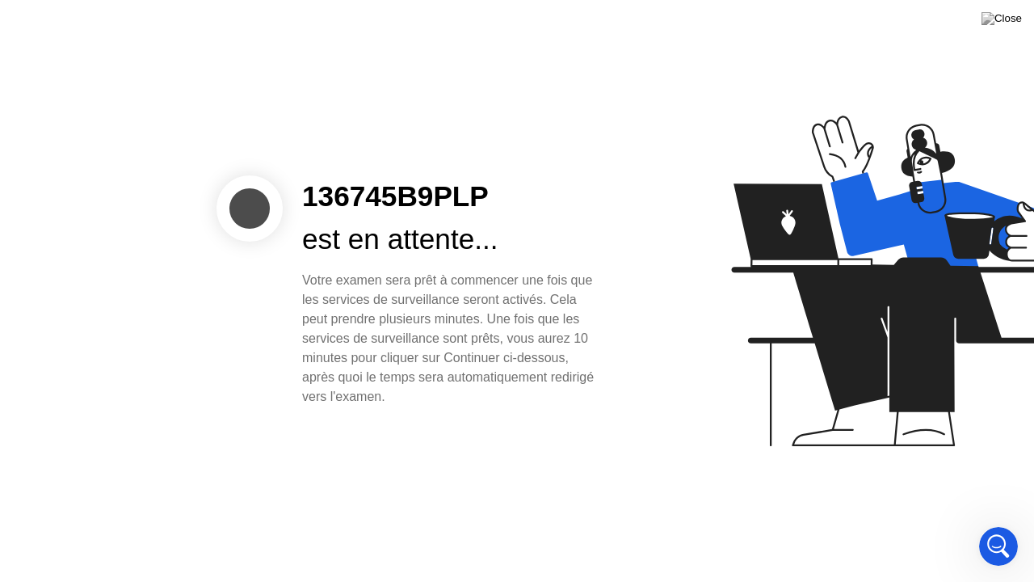
click at [606, 217] on div "136745B9PLP est en attente... Votre examen sera prêt à commencer une fois que l…" at bounding box center [452, 290] width 338 height 231
click at [987, 524] on div "Open Intercom Messenger" at bounding box center [996, 543] width 53 height 53
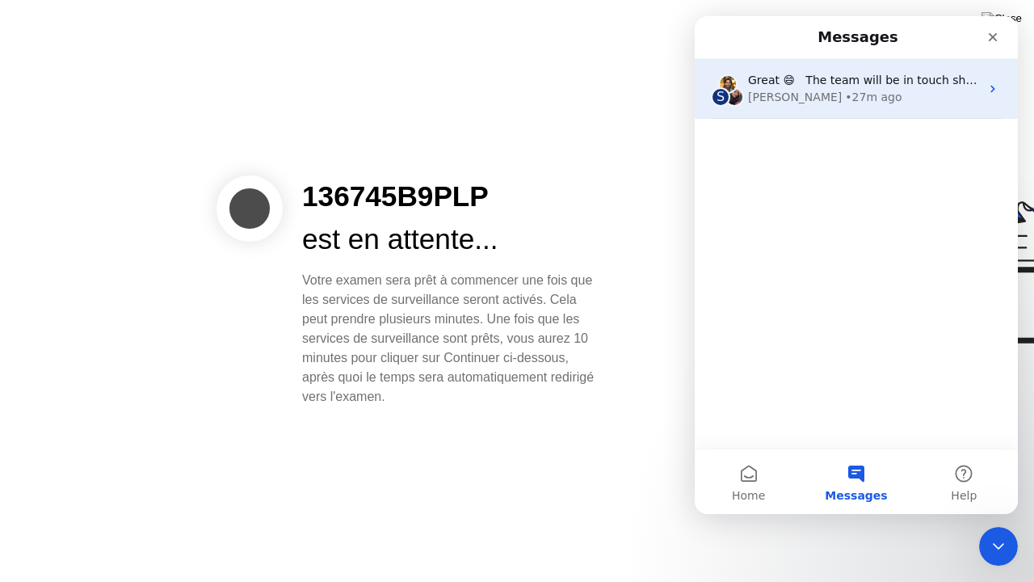
click at [850, 90] on div "[PERSON_NAME] • 27m ago" at bounding box center [864, 97] width 232 height 17
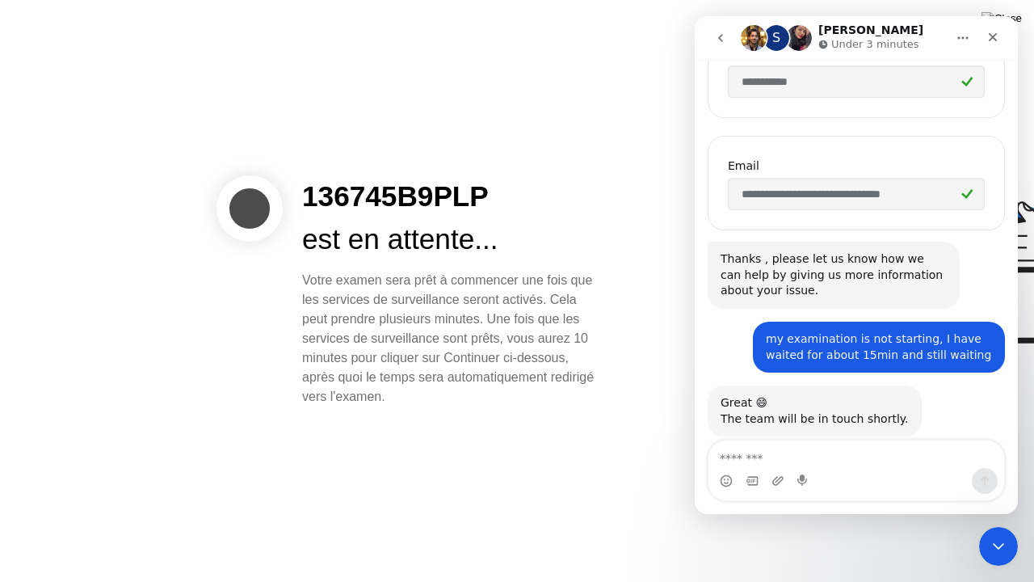
scroll to position [355, 0]
